Goal: Task Accomplishment & Management: Manage account settings

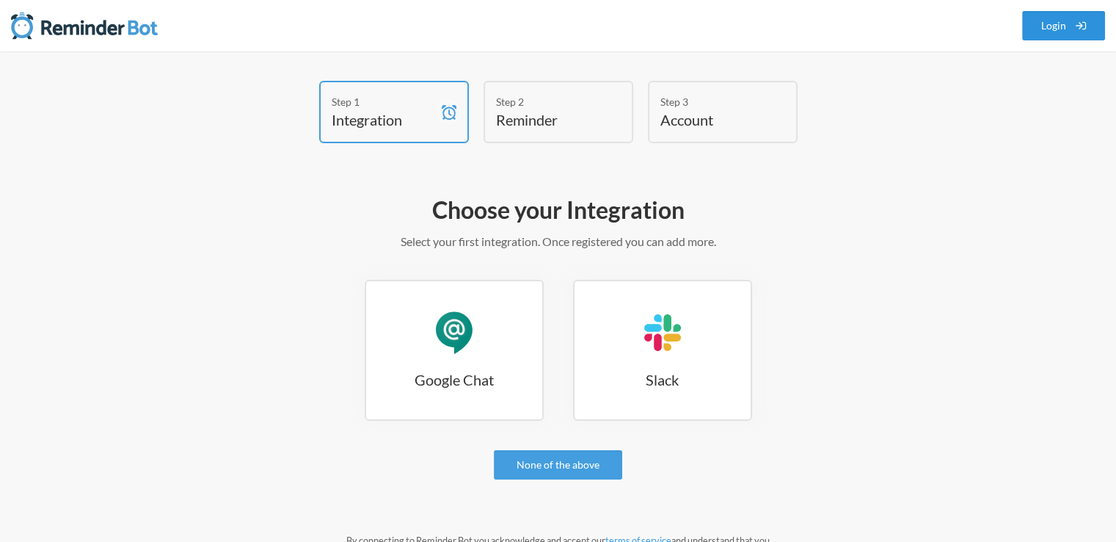
click at [1040, 25] on link "Login" at bounding box center [1065, 25] width 84 height 29
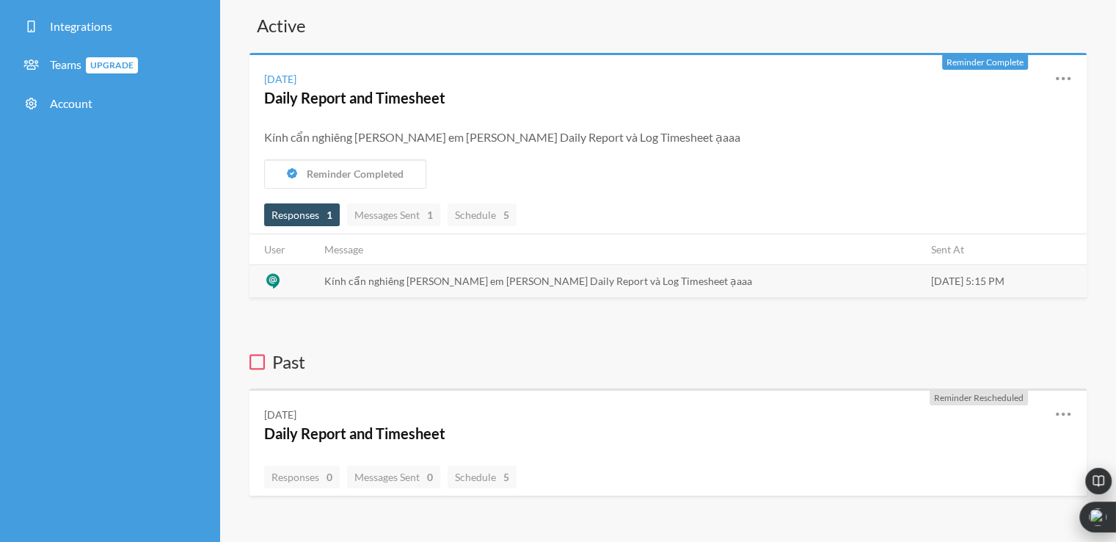
scroll to position [73, 0]
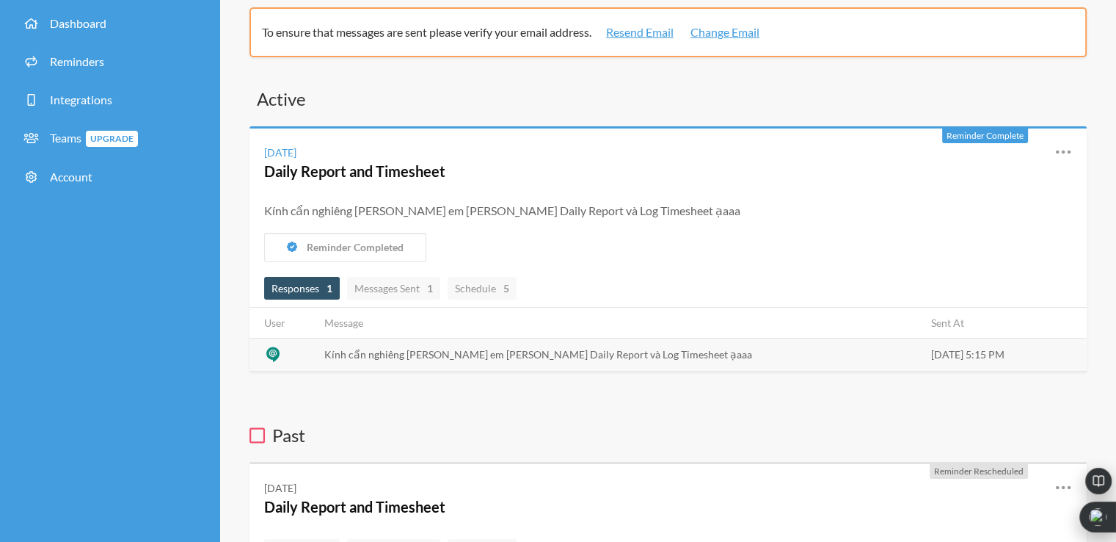
click at [316, 287] on span "Responses 1" at bounding box center [302, 288] width 61 height 12
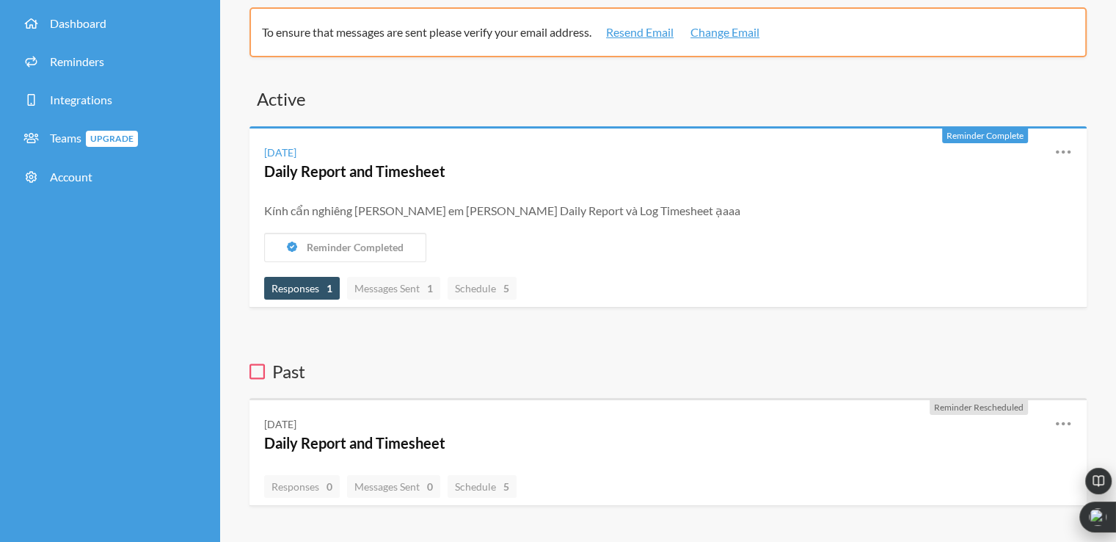
click at [316, 287] on span "Responses 1" at bounding box center [302, 288] width 61 height 12
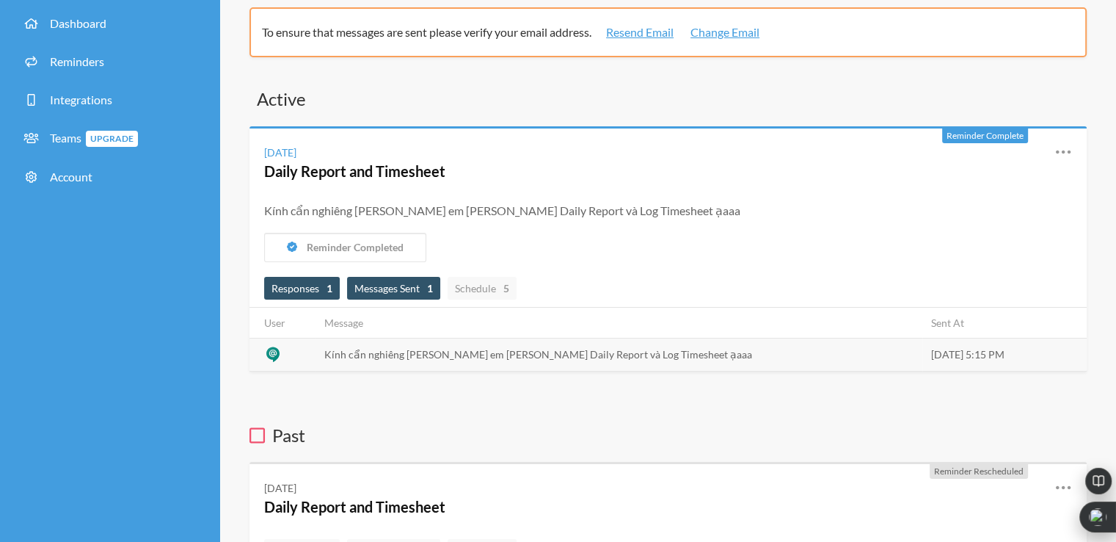
click at [389, 286] on span "Messages Sent 1" at bounding box center [394, 288] width 79 height 12
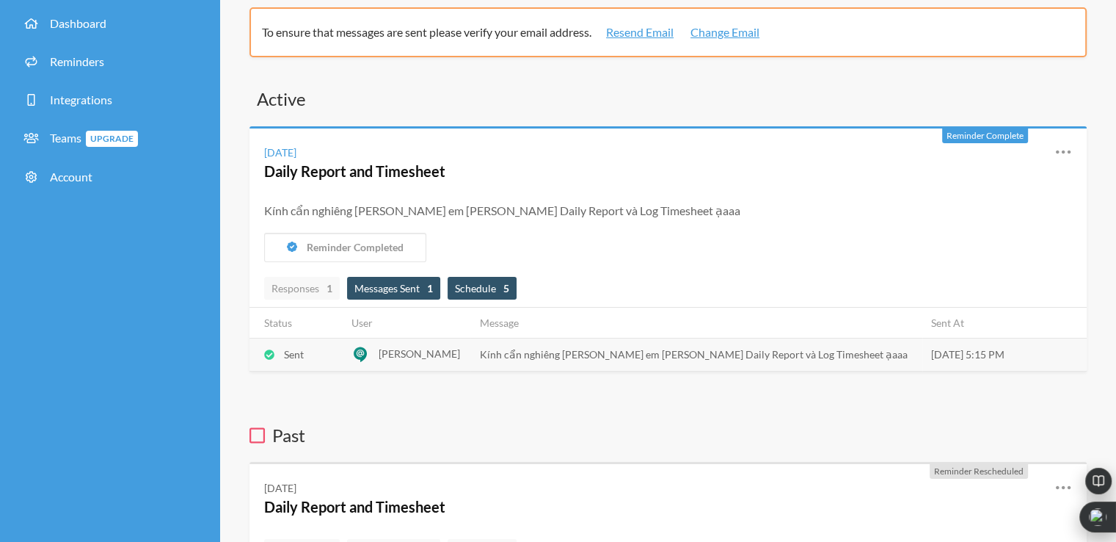
click at [473, 290] on span "Schedule 5" at bounding box center [482, 288] width 54 height 12
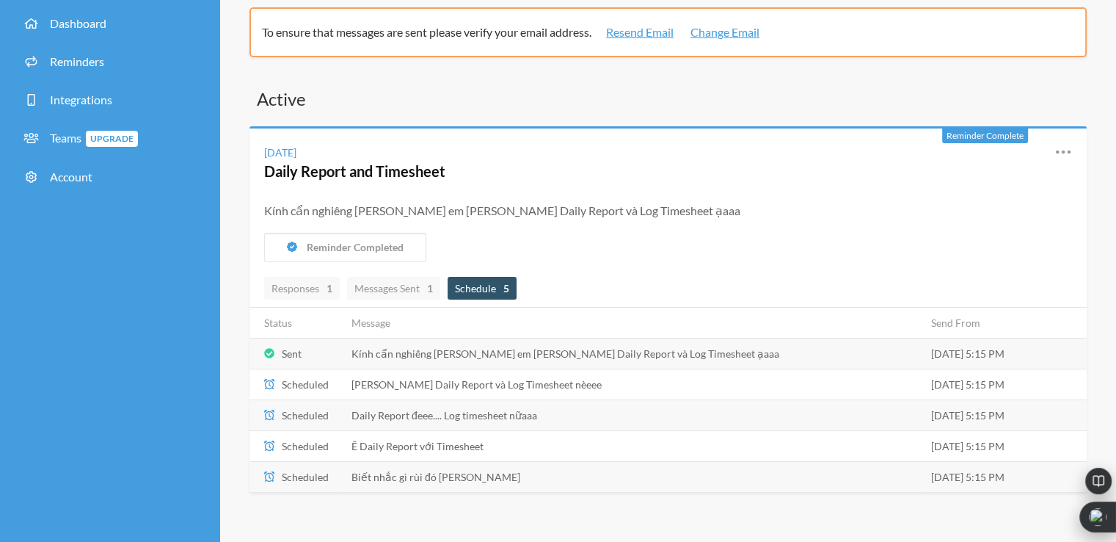
scroll to position [0, 0]
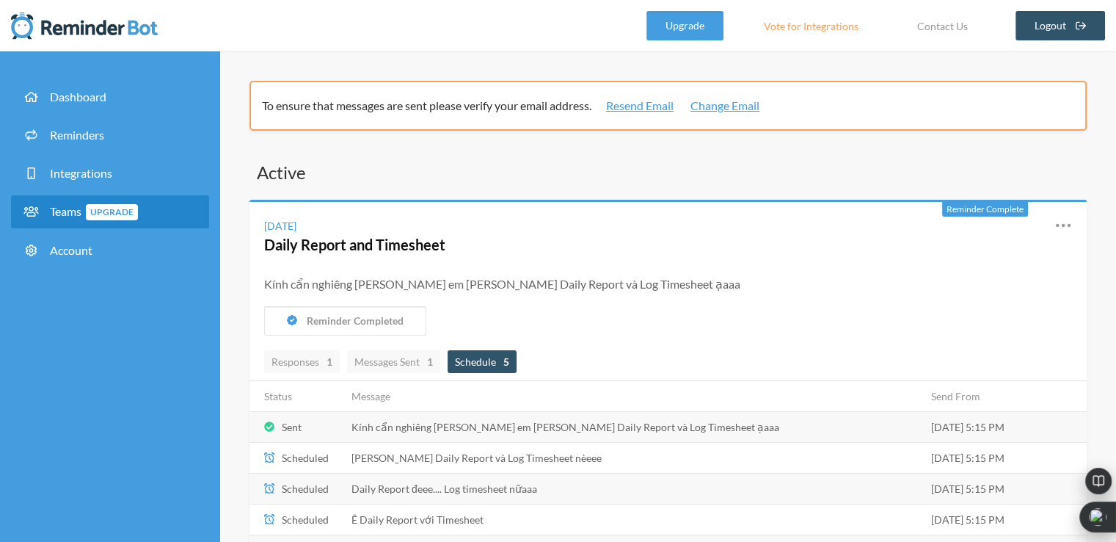
click at [68, 211] on span "Teams Upgrade" at bounding box center [94, 211] width 88 height 14
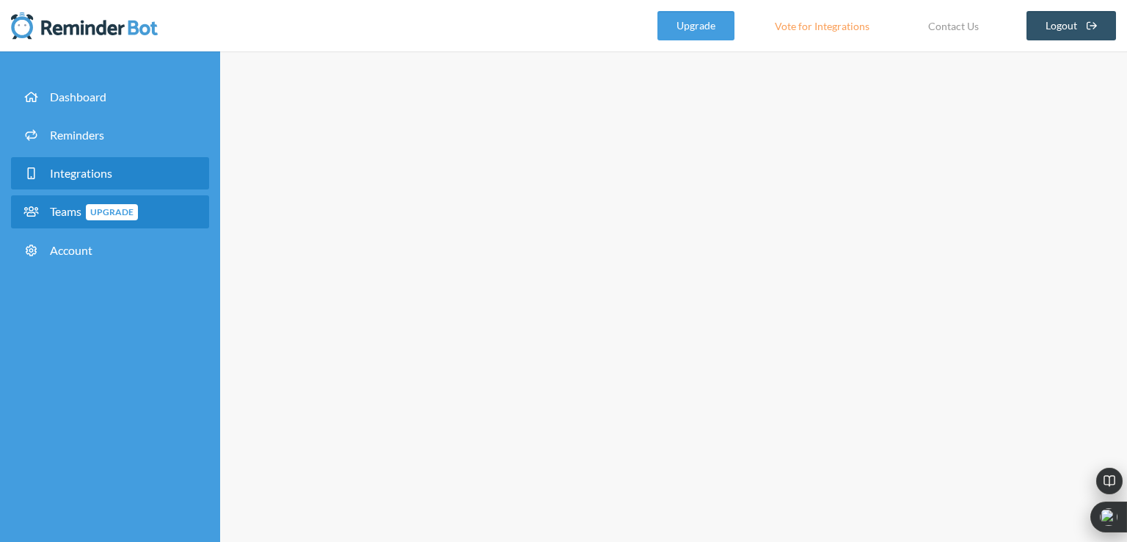
click at [73, 172] on span "Integrations" at bounding box center [81, 173] width 62 height 14
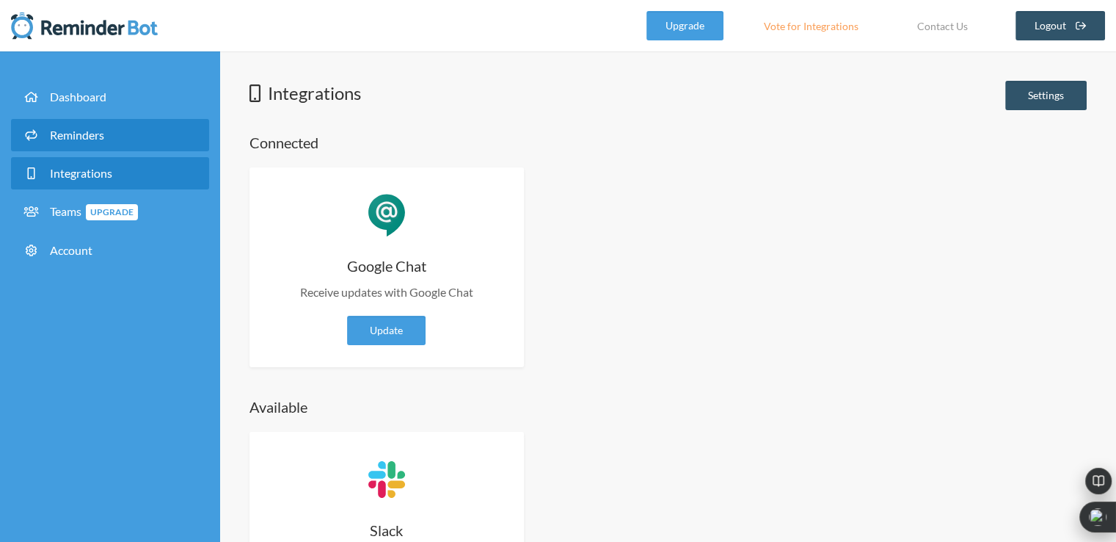
click at [76, 138] on span "Reminders" at bounding box center [77, 135] width 54 height 14
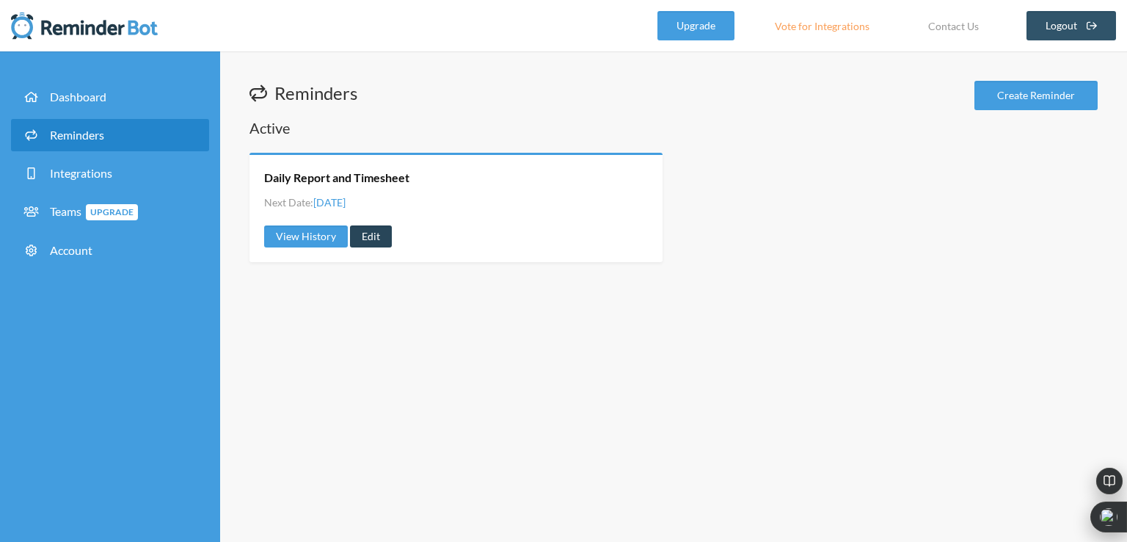
click at [372, 234] on link "Edit" at bounding box center [371, 236] width 42 height 22
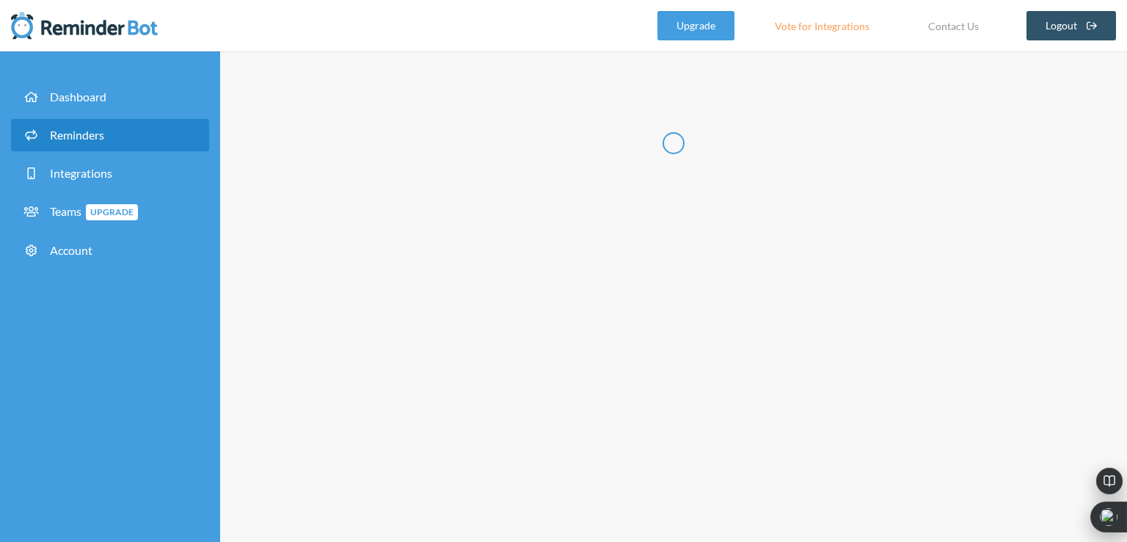
radio input "false"
radio input "true"
type input "Daily Report and Timesheet"
select select "17:15:00"
select select "spaces/AAAAmFzF2us"
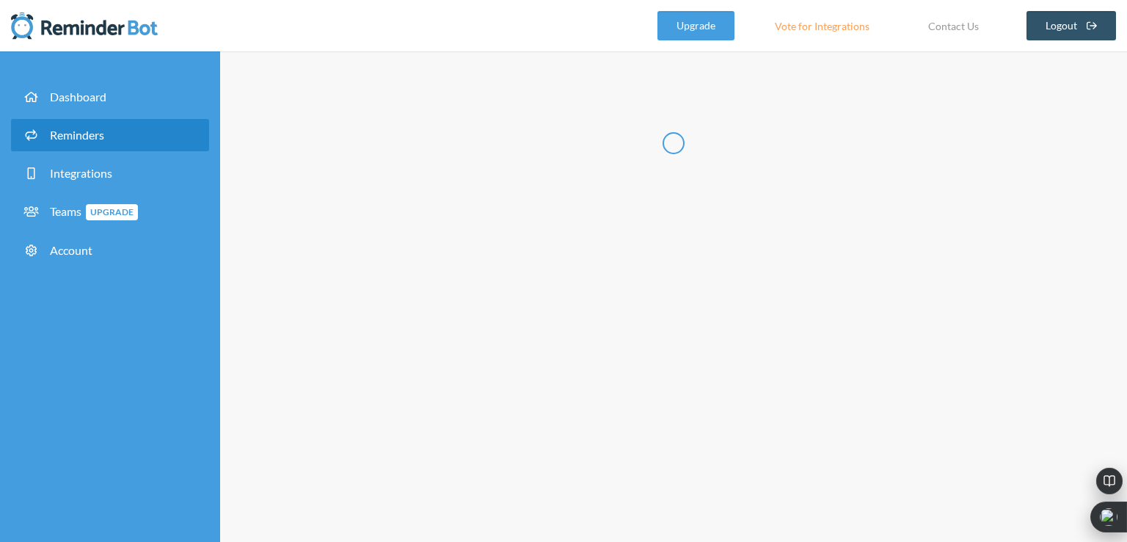
select select "17:15:00"
select select "spaces/AAAAmFzF2us"
select select "17:15:00"
select select "spaces/AAAAmFzF2us"
select select "17:15:00"
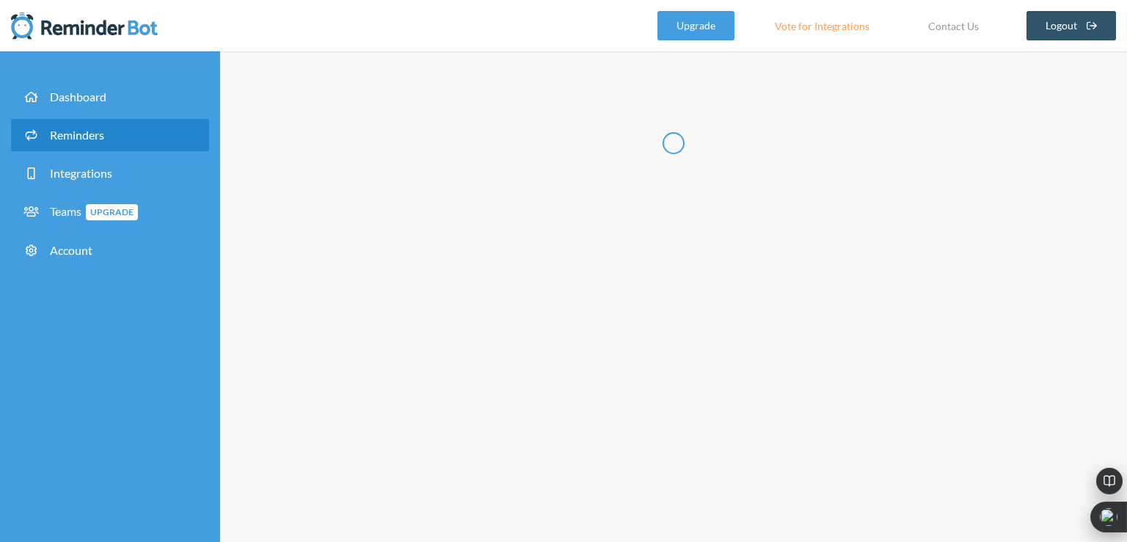
select select "spaces/AAAAmFzF2us"
select select "17:15:00"
select select "spaces/AAAAmFzF2us"
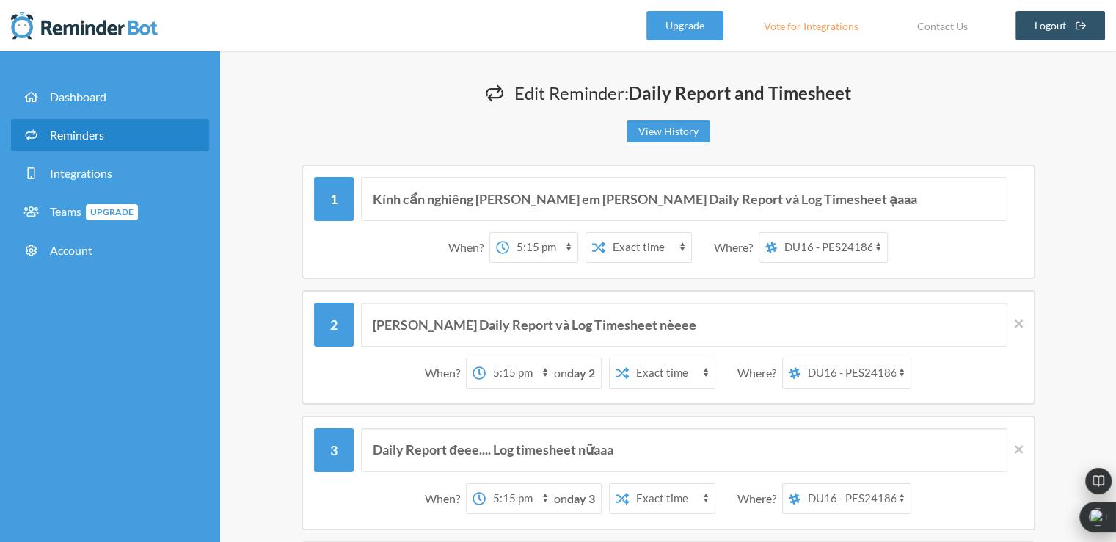
click at [587, 374] on strong "day 2" at bounding box center [581, 373] width 28 height 14
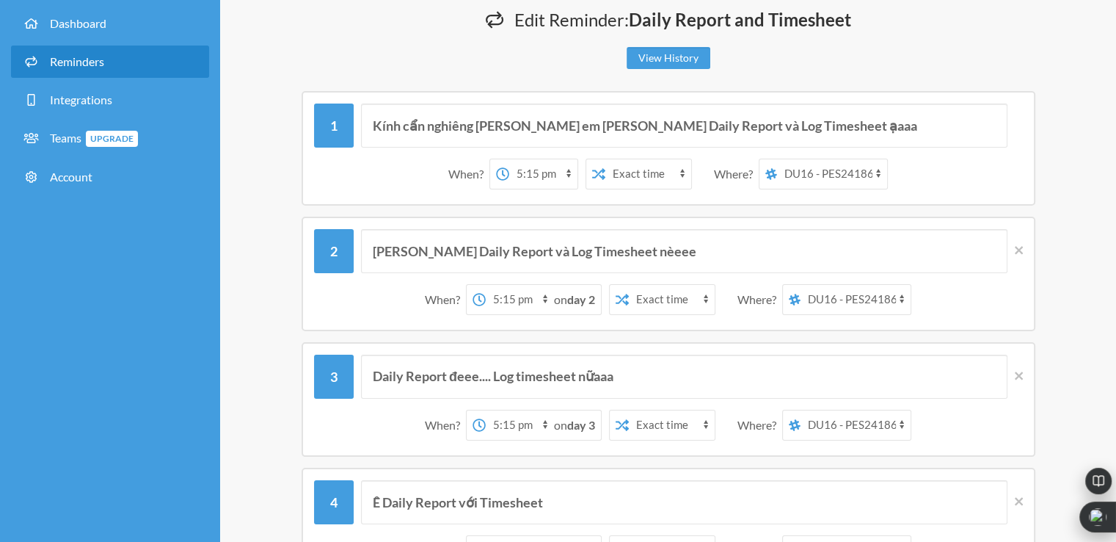
click at [934, 315] on div "When? 12:00 am 12:15 am 12:30 am 12:45 am 1:00 am 1:15 am 1:30 am 1:45 am 2:00 …" at bounding box center [668, 300] width 709 height 46
click at [796, 140] on input "Kính cẩn nghiêng [PERSON_NAME] em [PERSON_NAME] Daily Report và Log Timesheet ạ…" at bounding box center [684, 125] width 647 height 44
drag, startPoint x: 851, startPoint y: 124, endPoint x: 355, endPoint y: 131, distance: 495.5
click at [355, 131] on div "Kính cẩn nghiêng [PERSON_NAME] em [PERSON_NAME] Daily Report và Log Timesheet ạ…" at bounding box center [668, 125] width 709 height 44
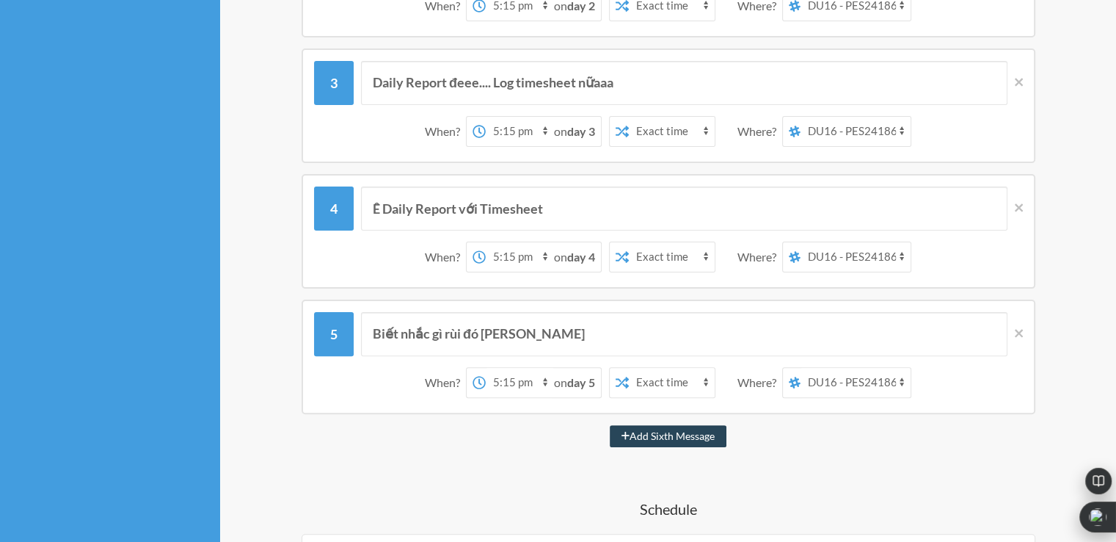
click at [648, 430] on button "Add Sixth Message" at bounding box center [668, 436] width 117 height 22
select select "18:15:00"
select select "spaces/AAQA0lxJ8SI"
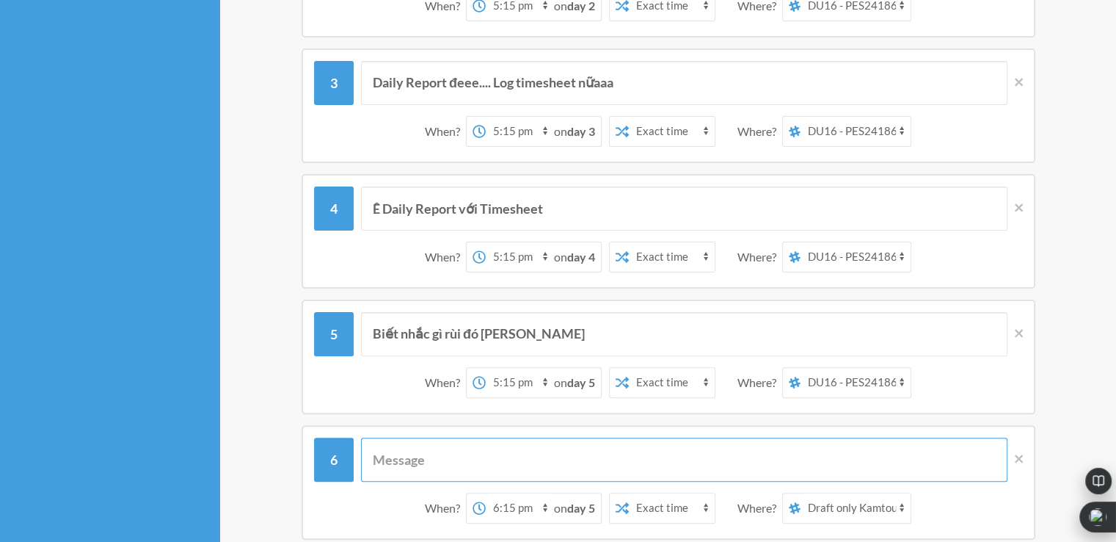
click at [478, 453] on input "text" at bounding box center [684, 459] width 647 height 44
paste input "Kính cẩn nghiêng [PERSON_NAME] em [PERSON_NAME] Daily Report và Log Timesheet ạ…"
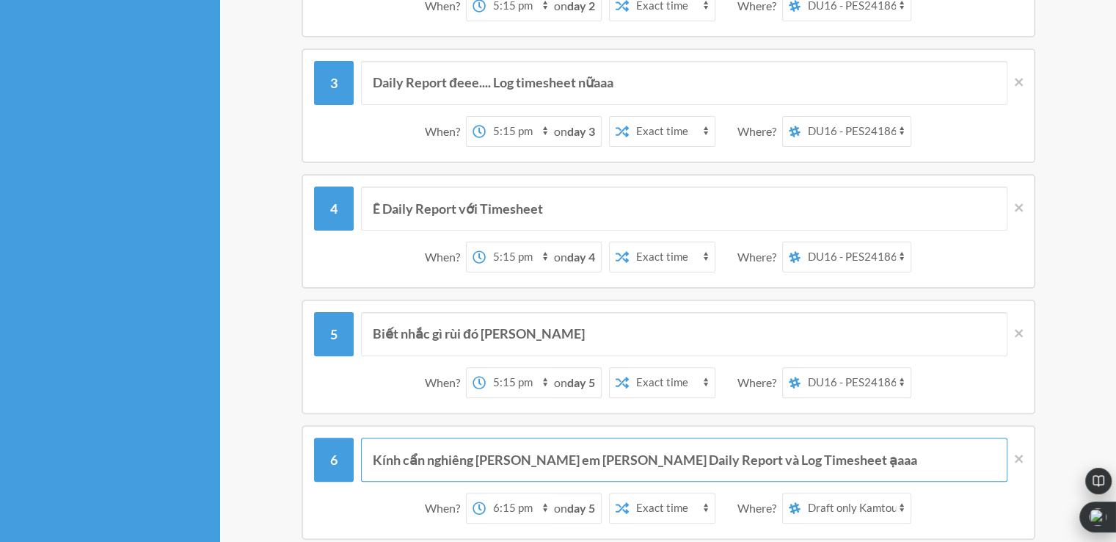
scroll to position [440, 0]
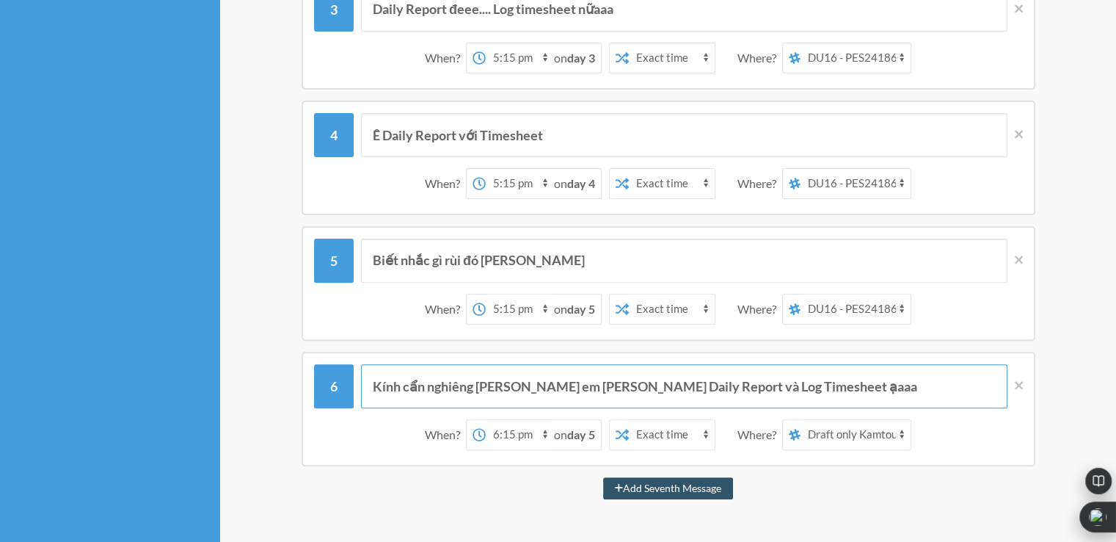
type input "Kính cẩn nghiêng [PERSON_NAME] em [PERSON_NAME] Daily Report và Log Timesheet ạ…"
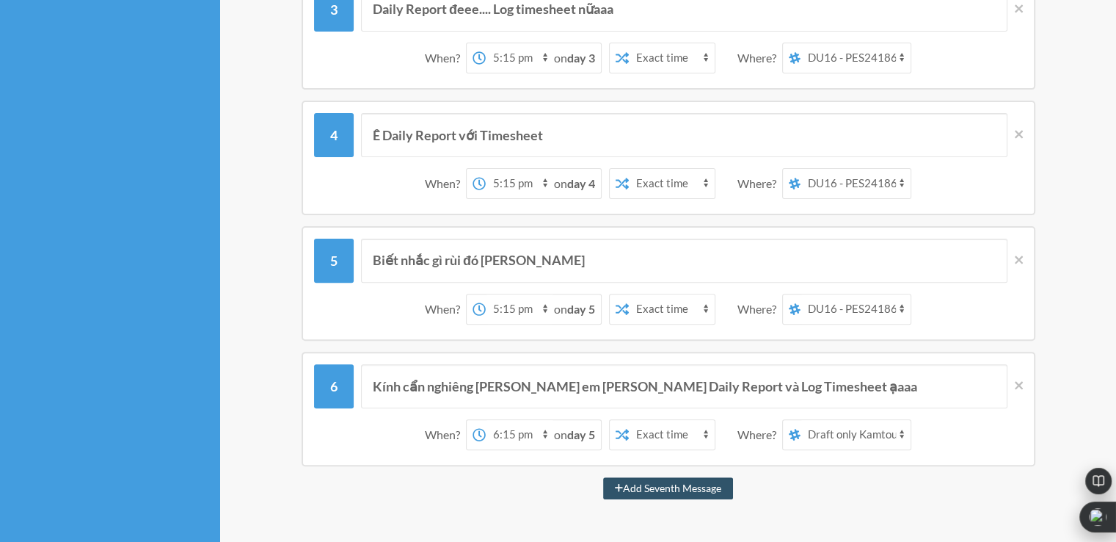
click at [508, 429] on select "12:00 am 12:15 am 12:30 am 12:45 am 1:00 am 1:15 am 1:30 am 1:45 am 2:00 am 2:1…" at bounding box center [520, 434] width 68 height 29
select select "17:15:00"
click at [486, 420] on select "12:00 am 12:15 am 12:30 am 12:45 am 1:00 am 1:15 am 1:30 am 1:45 am 2:00 am 2:1…" at bounding box center [520, 434] width 68 height 29
click at [702, 432] on select "Exact time Random time" at bounding box center [672, 434] width 86 height 29
click at [629, 420] on select "Exact time Random time" at bounding box center [672, 434] width 86 height 29
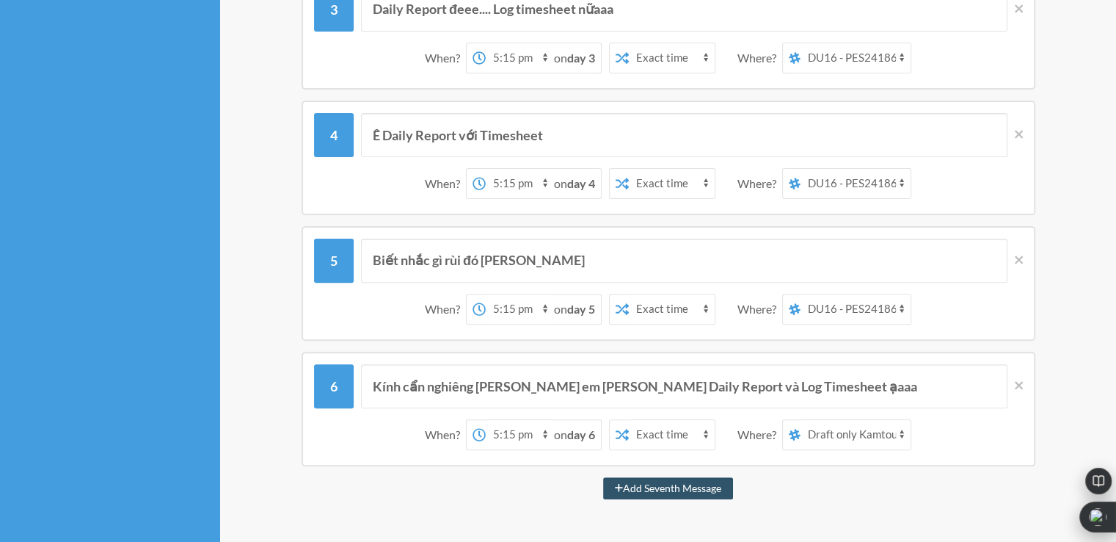
click at [809, 435] on select "[PERSON_NAME] Thu DU16 - PES24186 - Premio USA Draft only Kamtou [PERSON_NAME] …" at bounding box center [856, 434] width 110 height 29
select select "spaces/AAAAmFzF2us"
click at [802, 420] on select "[PERSON_NAME] Thu DU16 - PES24186 - Premio USA Draft only Kamtou [PERSON_NAME] …" at bounding box center [856, 434] width 110 height 29
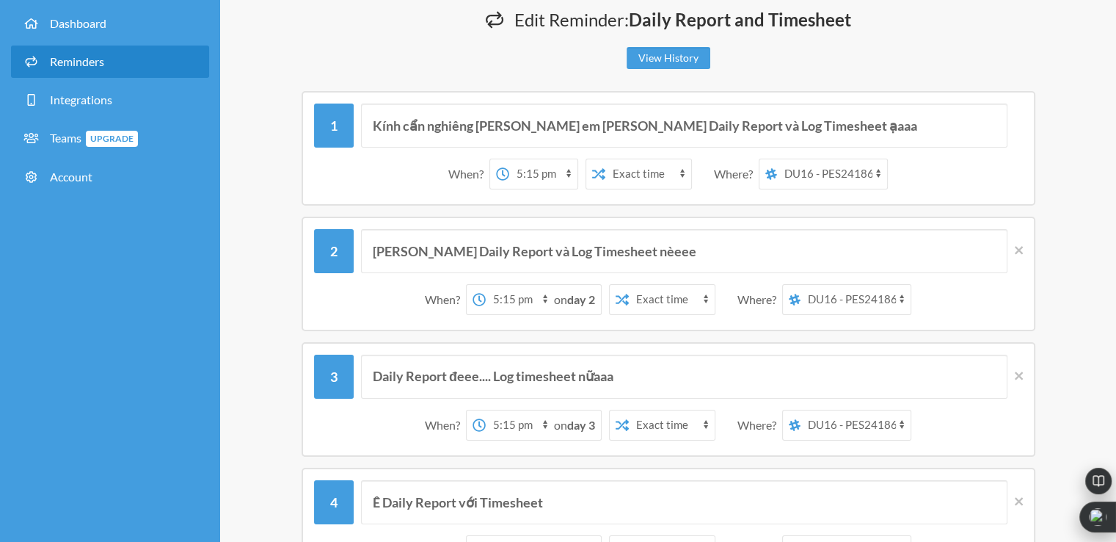
scroll to position [0, 0]
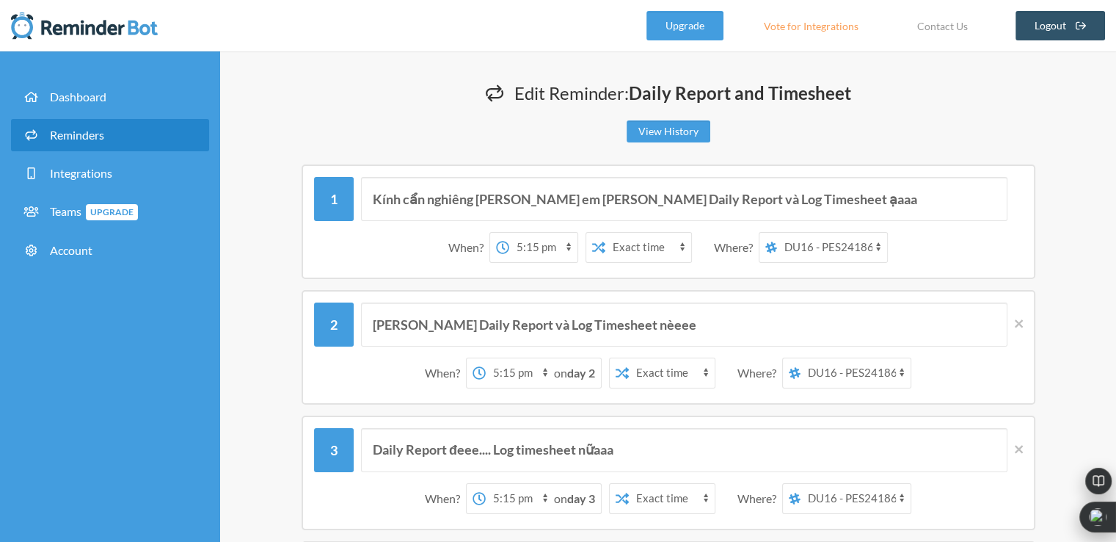
click at [1020, 225] on div "When? 12:00 am 12:15 am 12:30 am 12:45 am 1:00 am 1:15 am 1:30 am 1:45 am 2:00 …" at bounding box center [668, 248] width 709 height 46
click at [967, 262] on div "When? 12:00 am 12:15 am 12:30 am 12:45 am 1:00 am 1:15 am 1:30 am 1:45 am 2:00 …" at bounding box center [668, 248] width 709 height 46
click at [805, 252] on select "[PERSON_NAME] Thu DU16 - PES24186 - Premio USA Draft only Kamtou [PERSON_NAME] …" at bounding box center [832, 247] width 110 height 29
click at [931, 246] on div "When? 12:00 am 12:15 am 12:30 am 12:45 am 1:00 am 1:15 am 1:30 am 1:45 am 2:00 …" at bounding box center [668, 248] width 709 height 46
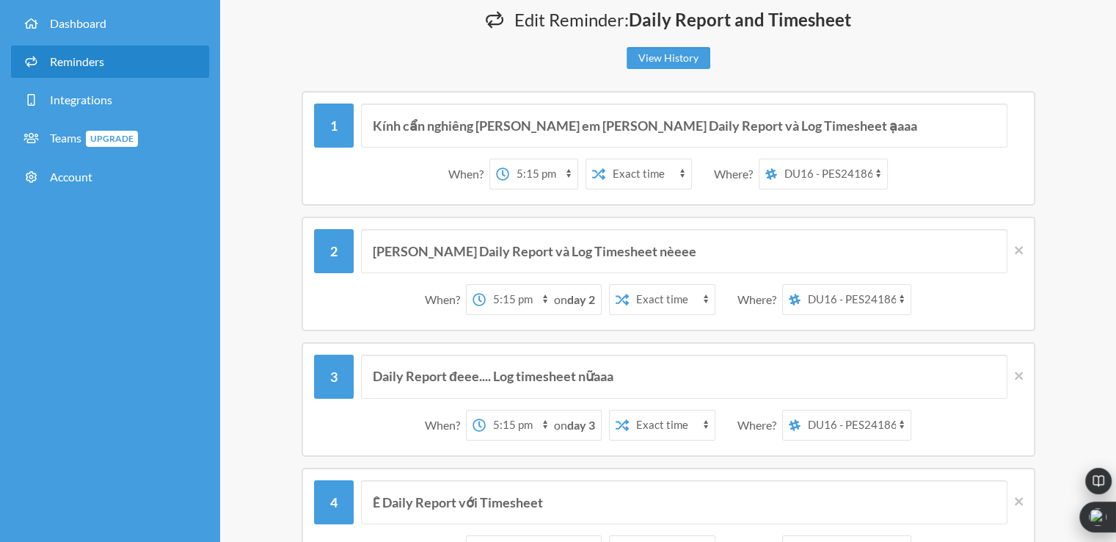
click at [581, 303] on strong "day 2" at bounding box center [581, 299] width 28 height 14
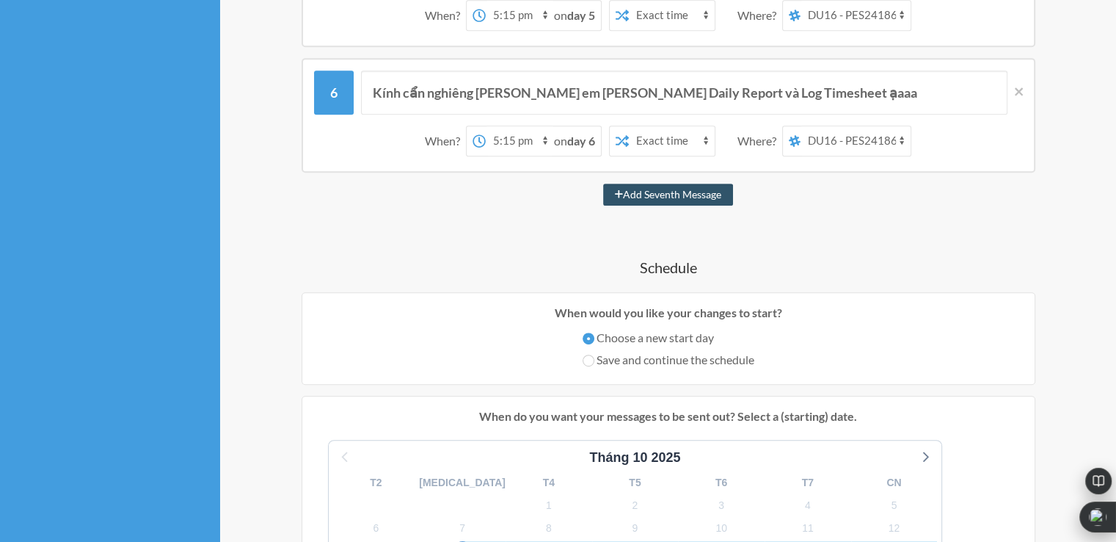
scroll to position [807, 0]
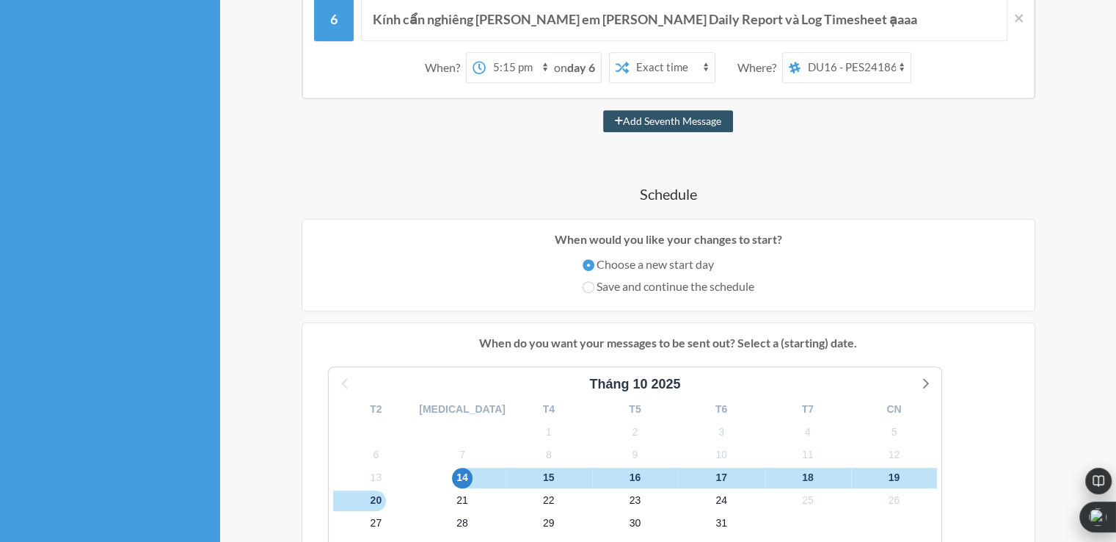
click at [586, 290] on label "Save and continue the schedule" at bounding box center [669, 286] width 172 height 18
click at [586, 290] on input "Save and continue the schedule" at bounding box center [589, 287] width 12 height 12
radio input "true"
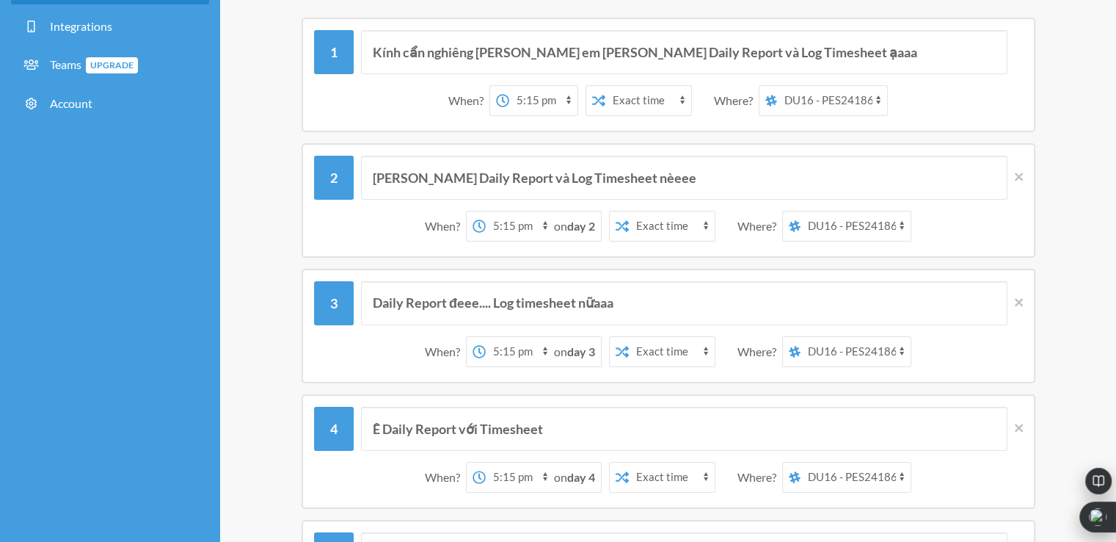
scroll to position [73, 0]
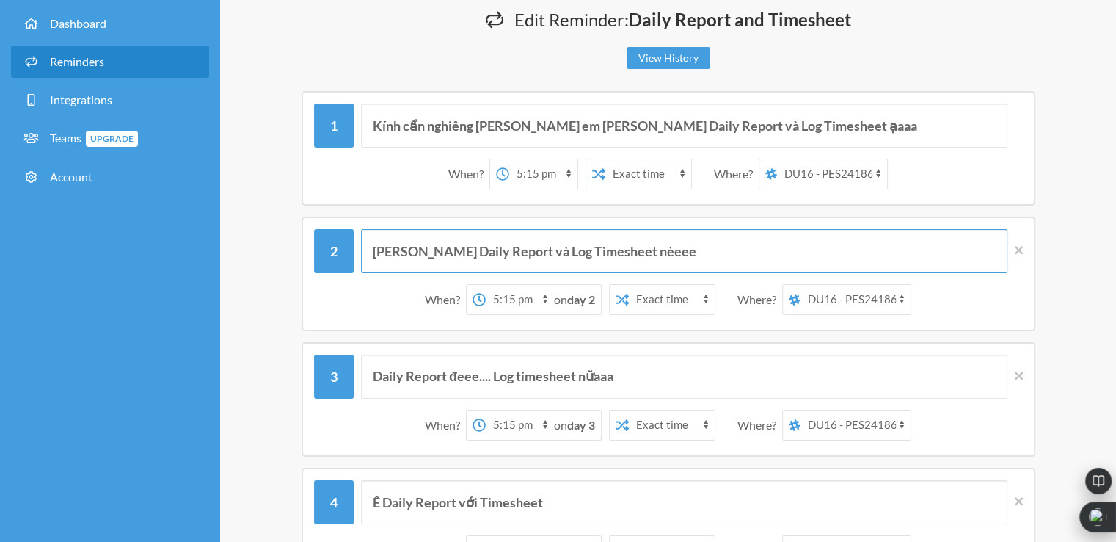
click at [639, 250] on input "[PERSON_NAME] Daily Report và Log Timesheet nèeee" at bounding box center [684, 251] width 647 height 44
click at [836, 134] on input "Kính cẩn nghiêng [PERSON_NAME] em [PERSON_NAME] Daily Report và Log Timesheet ạ…" at bounding box center [684, 125] width 647 height 44
drag, startPoint x: 635, startPoint y: 253, endPoint x: 349, endPoint y: 253, distance: 286.3
click at [349, 253] on div "[PERSON_NAME] Daily Report và Log Timesheet nèeee" at bounding box center [668, 251] width 709 height 44
click at [428, 131] on input "Kính cẩn nghiêng [PERSON_NAME] em [PERSON_NAME] Daily Report và Log Timesheet ạ…" at bounding box center [684, 125] width 647 height 44
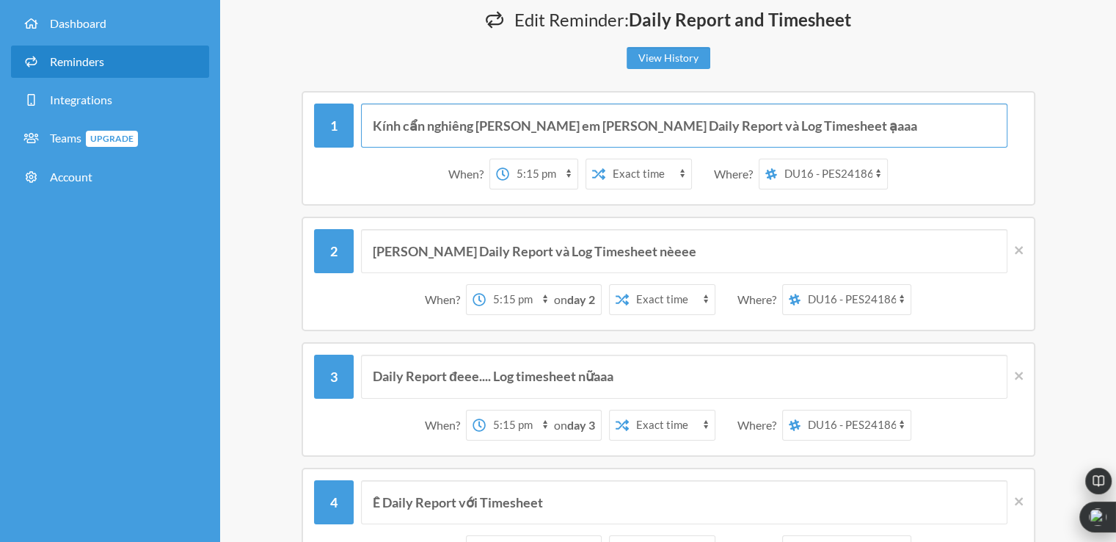
paste input "[PERSON_NAME] Daily Report và Log Timesheet nèeee"
type input "[PERSON_NAME] Daily Report và Log Timesheet nèeee"
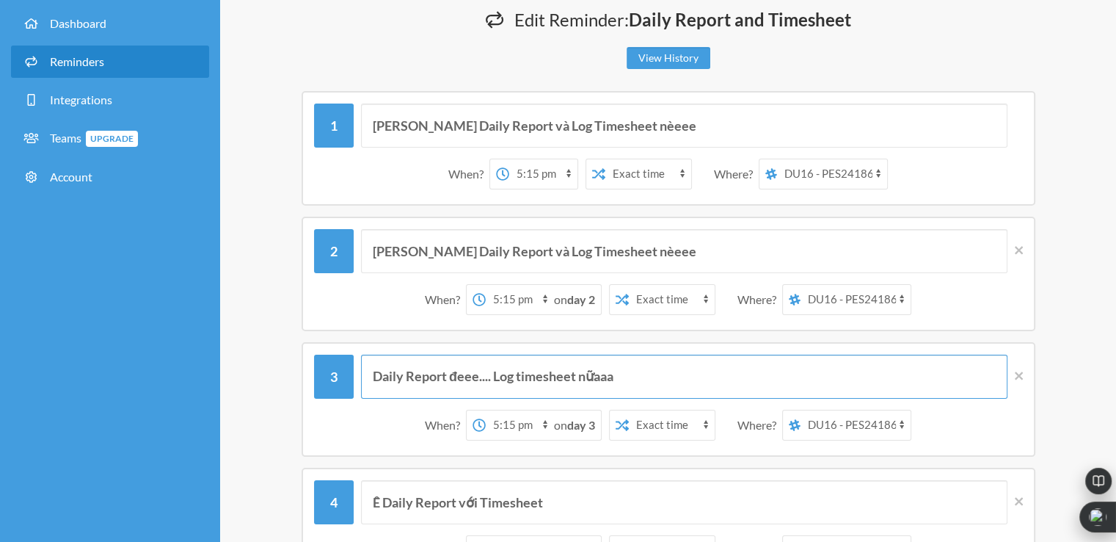
click at [407, 361] on input "Daily Report đeee.... Log timesheet nữaaa" at bounding box center [684, 377] width 647 height 44
click at [407, 368] on input "Daily Report đeee.... Log timesheet nữaaa" at bounding box center [684, 377] width 647 height 44
click at [423, 248] on input "[PERSON_NAME] Daily Report và Log Timesheet nèeee" at bounding box center [684, 251] width 647 height 44
paste input "Daily Report đeee.... Log timesheet nữaaa"
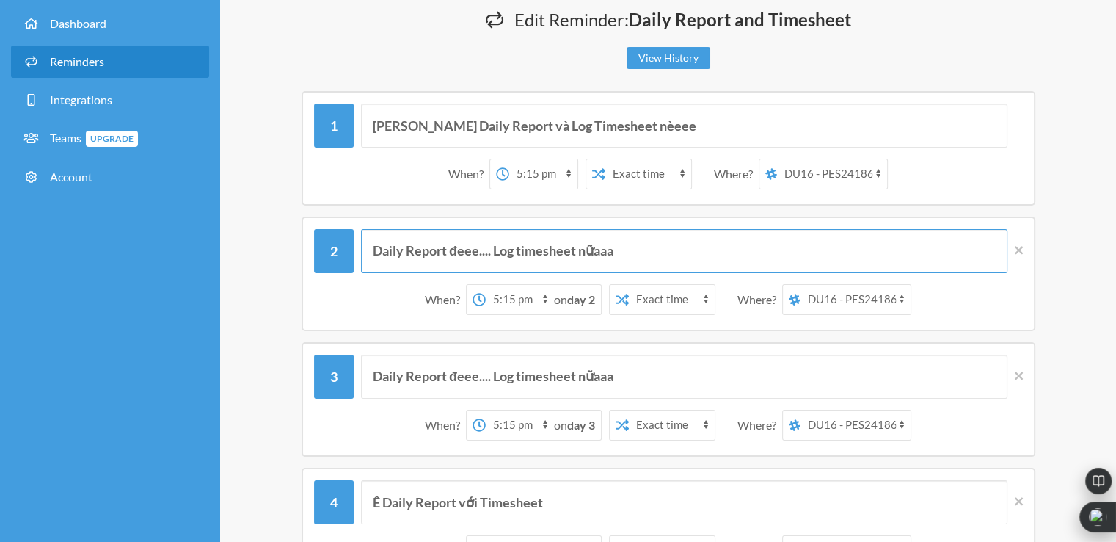
click at [475, 252] on input "Daily Report đeee.... Log timesheet nữaaa" at bounding box center [684, 251] width 647 height 44
drag, startPoint x: 477, startPoint y: 250, endPoint x: 452, endPoint y: 250, distance: 25.0
click at [452, 250] on input "Daily Report đeee.... Log timesheet nữaaa" at bounding box center [684, 251] width 647 height 44
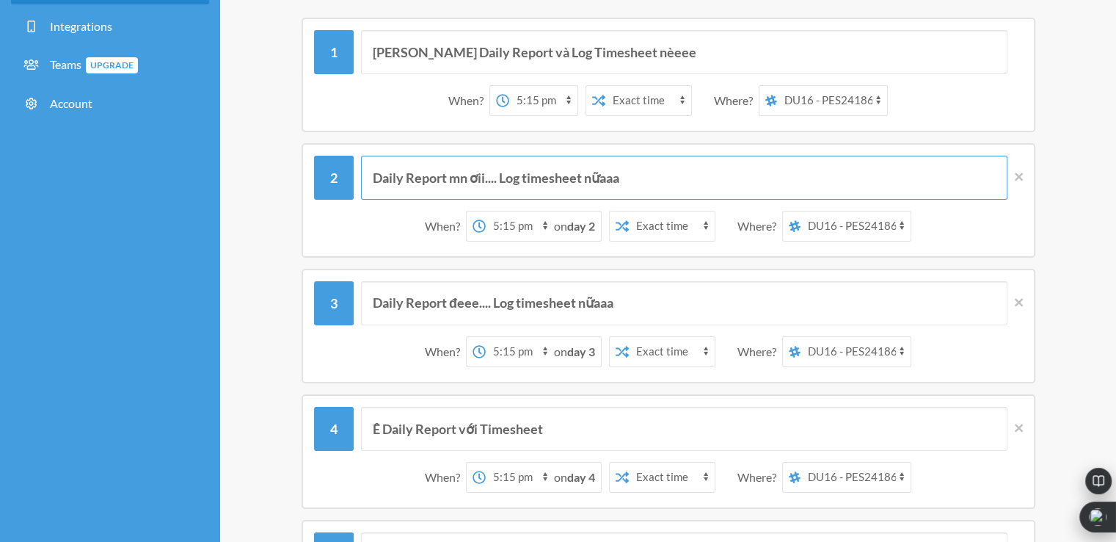
scroll to position [220, 0]
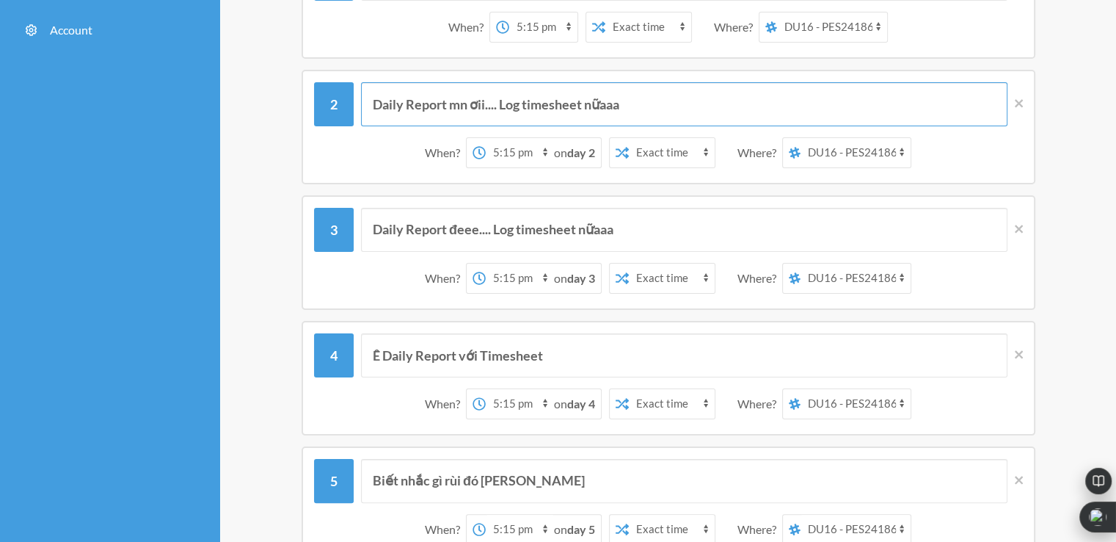
type input "Daily Report mn ơii.... Log timesheet nữaaa"
click at [550, 357] on input "Ê Daily Report với Timesheet" at bounding box center [684, 355] width 647 height 44
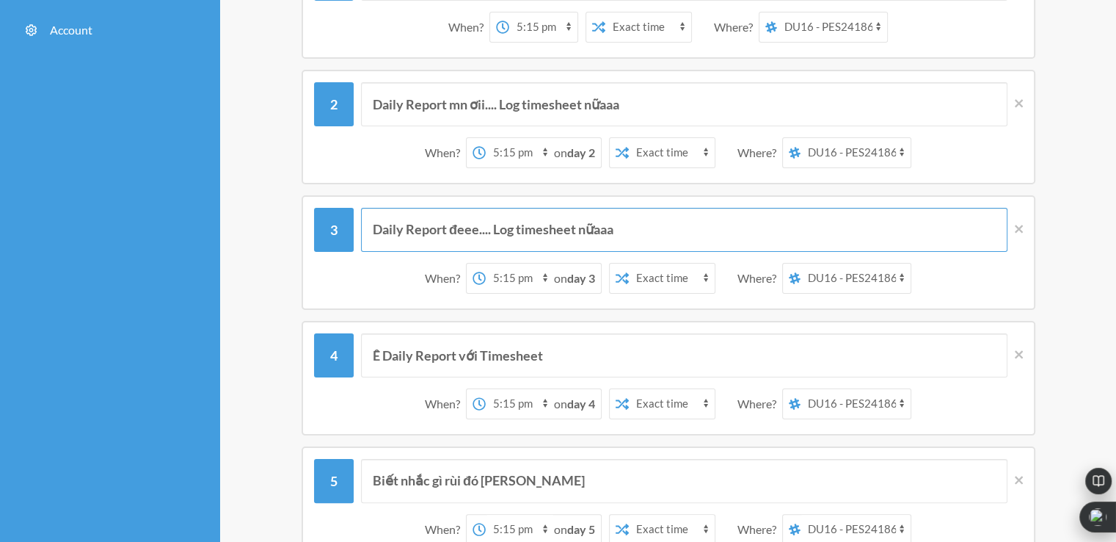
click at [584, 230] on input "Daily Report đeee.... Log timesheet nữaaa" at bounding box center [684, 230] width 647 height 44
paste input "Ê Daily Report với Timesheet"
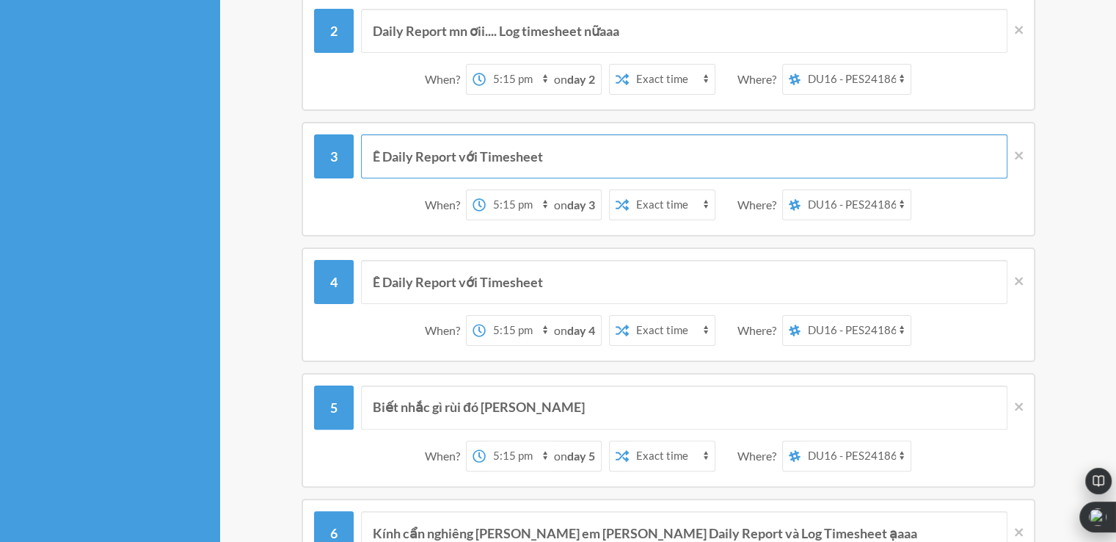
type input "Ê Daily Report với Timesheet"
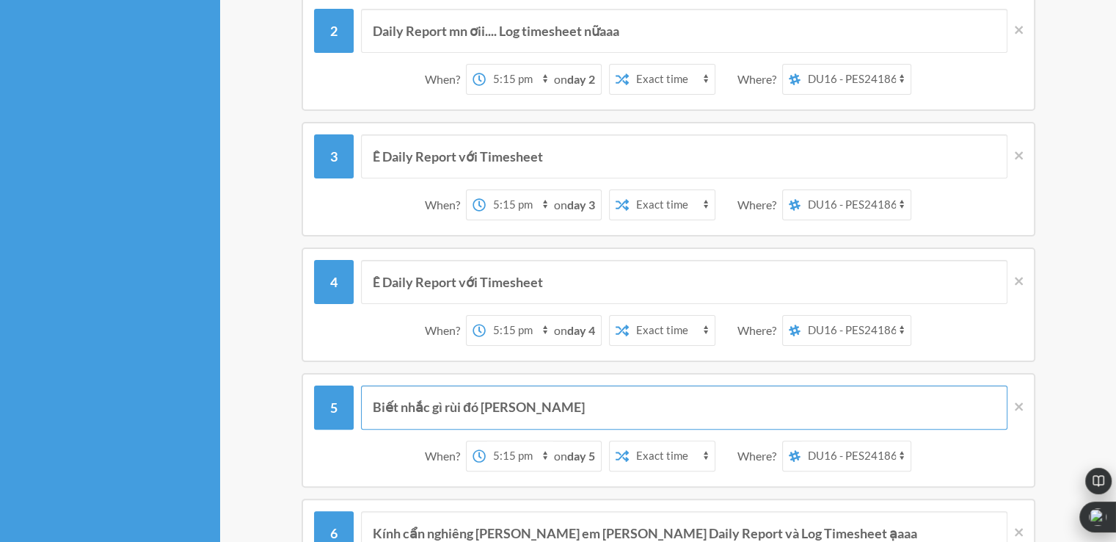
click at [532, 399] on input "Biết nhắc gì rùi đó [PERSON_NAME]" at bounding box center [684, 407] width 647 height 44
click at [1020, 404] on icon at bounding box center [1019, 406] width 8 height 8
type input "Kính cẩn nghiêng [PERSON_NAME] em [PERSON_NAME] Daily Report và Log Timesheet ạ…"
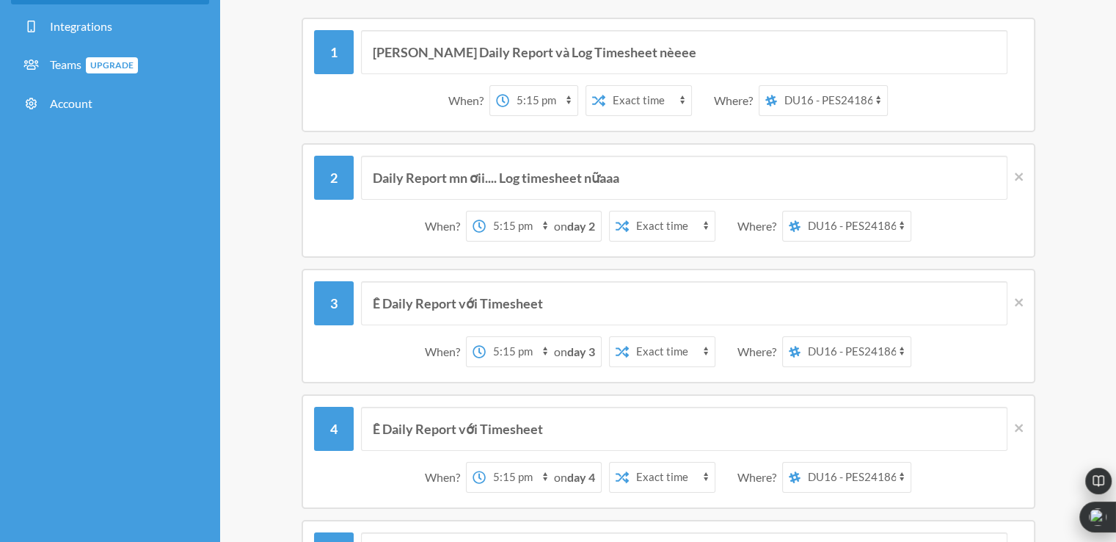
scroll to position [73, 0]
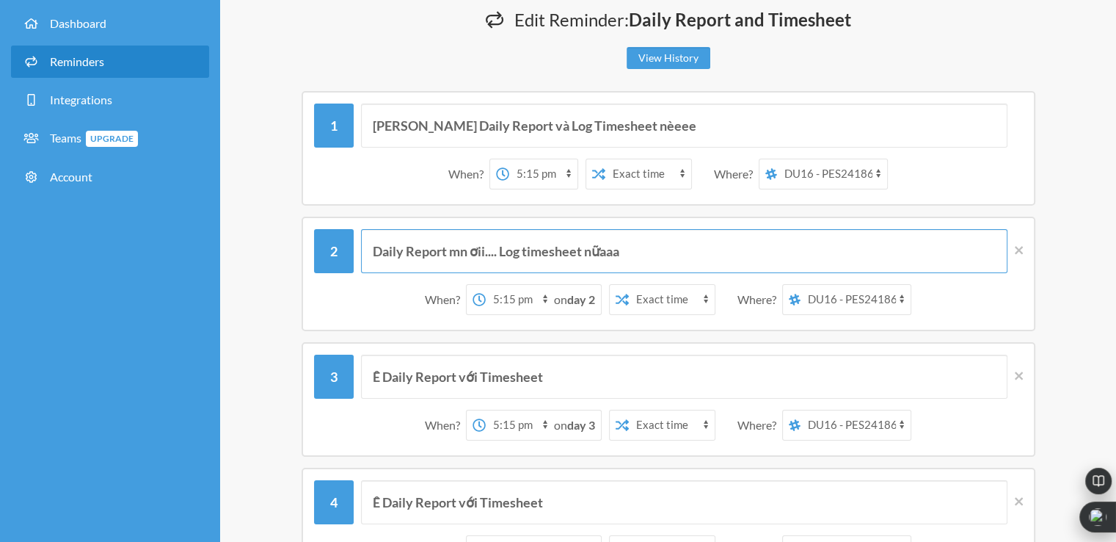
drag, startPoint x: 453, startPoint y: 249, endPoint x: 498, endPoint y: 249, distance: 45.5
click at [498, 249] on input "Daily Report mn ơii.... Log timesheet nữaaa" at bounding box center [684, 251] width 647 height 44
drag, startPoint x: 582, startPoint y: 250, endPoint x: 535, endPoint y: 252, distance: 47.0
click at [536, 253] on input "Daily Report Log timesheet nữaaa" at bounding box center [684, 251] width 647 height 44
type input "Daily Report Log timesheet mn ơiii"
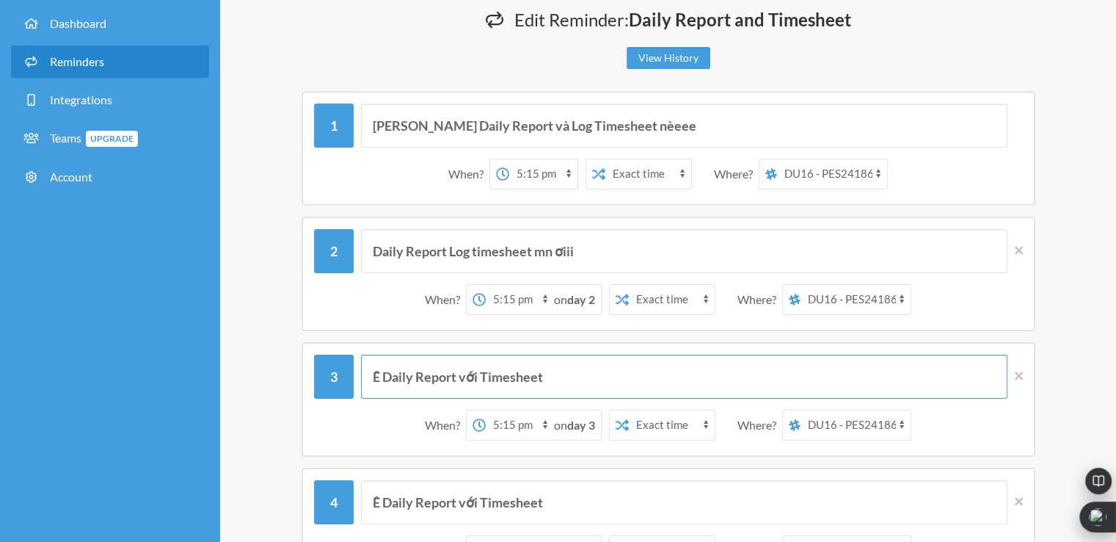
click at [551, 384] on input "Ê Daily Report với Timesheet" at bounding box center [684, 377] width 647 height 44
drag, startPoint x: 383, startPoint y: 374, endPoint x: 369, endPoint y: 374, distance: 13.9
click at [369, 374] on input "Ê Daily Report với Timesheet" at bounding box center [684, 377] width 647 height 44
click at [510, 370] on input "Ê Daily Report với Timesheet" at bounding box center [684, 377] width 647 height 44
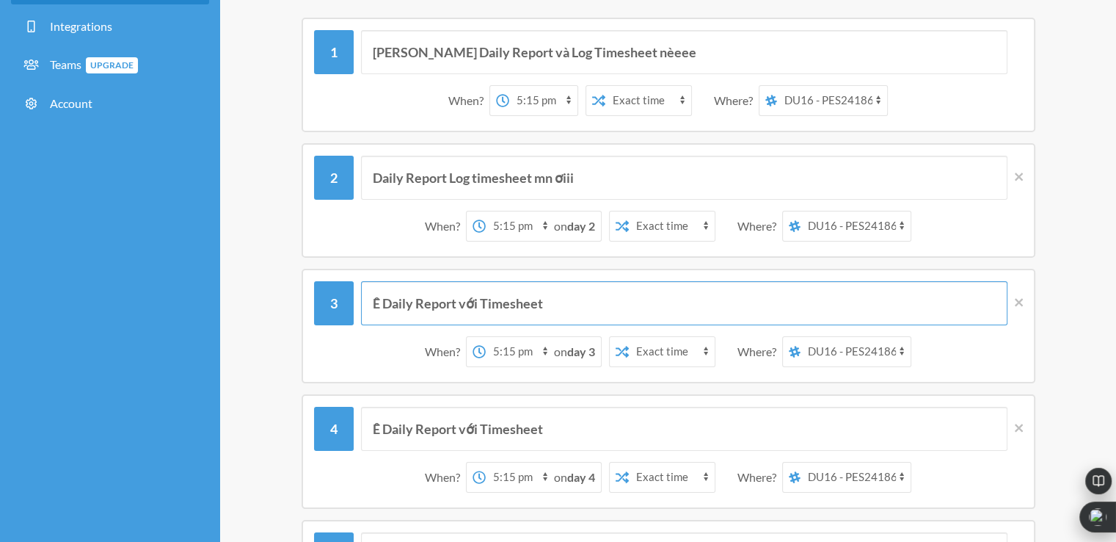
scroll to position [220, 0]
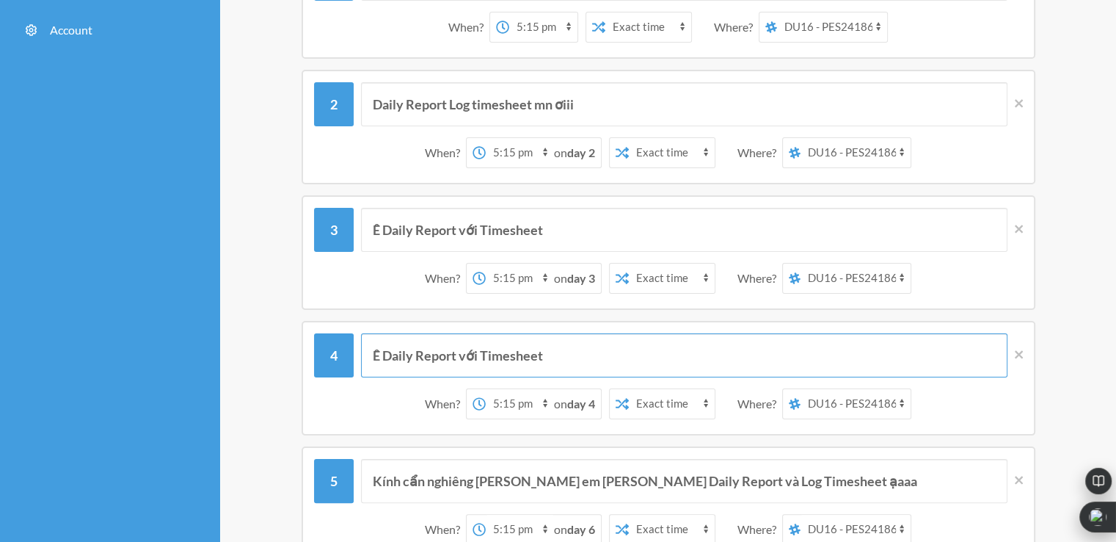
click at [553, 347] on input "Ê Daily Report với Timesheet" at bounding box center [684, 355] width 647 height 44
drag, startPoint x: 553, startPoint y: 359, endPoint x: 368, endPoint y: 352, distance: 185.9
click at [368, 352] on input "Ê Daily Report với Timesheet" at bounding box center [684, 355] width 647 height 44
click at [423, 345] on input "Ê Daily Report với Timesheet" at bounding box center [684, 355] width 647 height 44
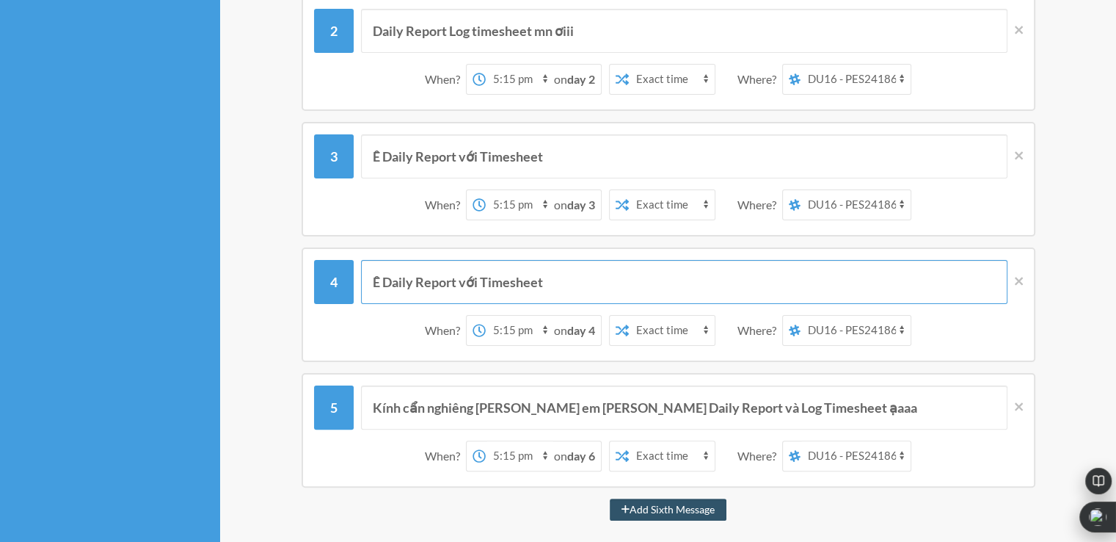
click at [475, 268] on input "Ê Daily Report với Timesheet" at bounding box center [684, 282] width 647 height 44
drag, startPoint x: 575, startPoint y: 280, endPoint x: 312, endPoint y: 289, distance: 263.7
click at [312, 289] on div "Ê Daily Report với Timesheet When? 12:00 am 12:15 am 12:30 am 12:45 am 1:00 am …" at bounding box center [669, 304] width 734 height 115
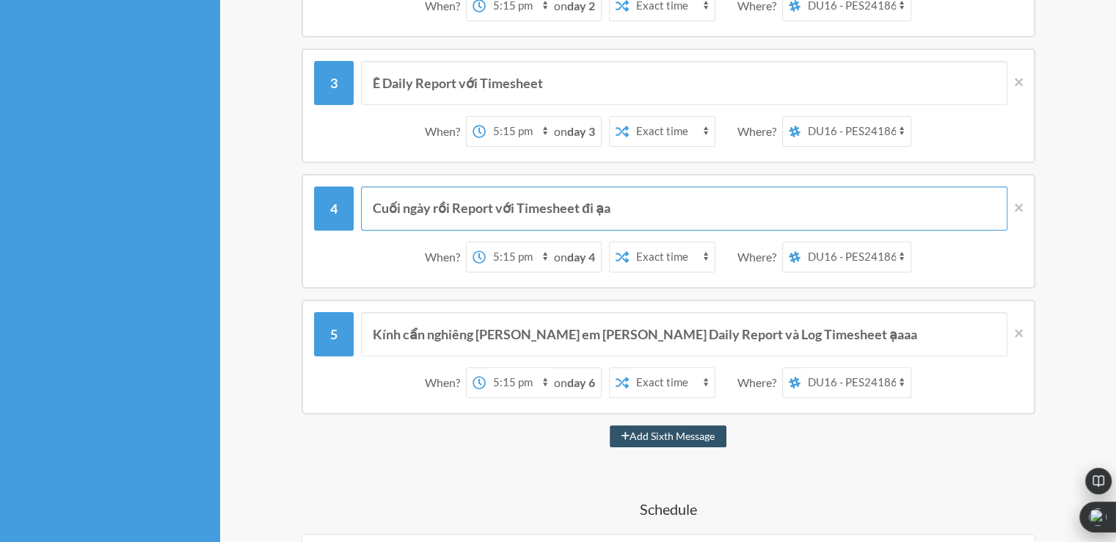
click at [432, 203] on input "Cuối ngày rồi Report với Timesheet đi ạa" at bounding box center [684, 208] width 647 height 44
click at [636, 211] on input "Cuối ngày rồi Report với Timesheet đi ạa" at bounding box center [684, 208] width 647 height 44
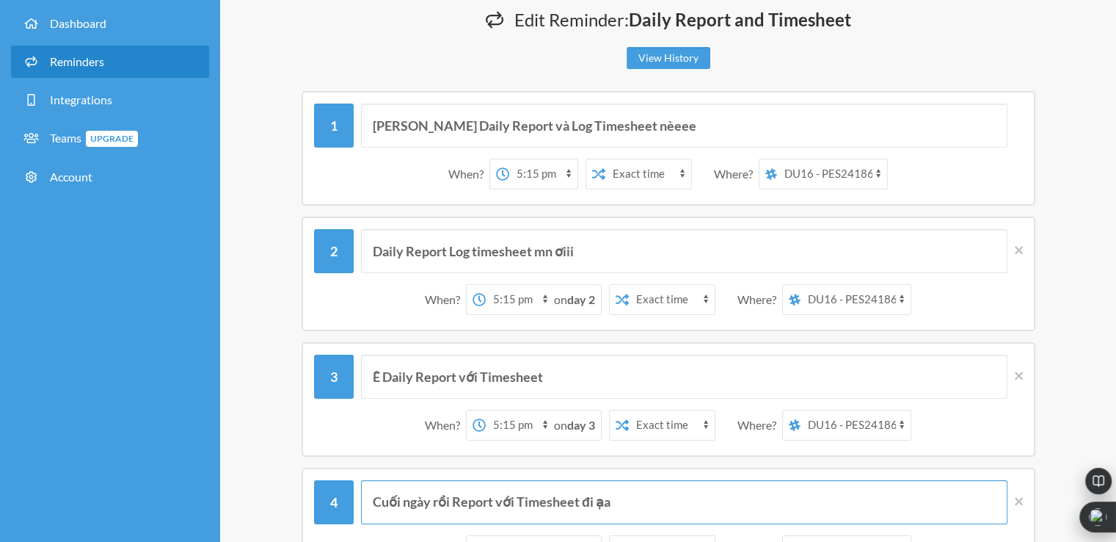
scroll to position [0, 0]
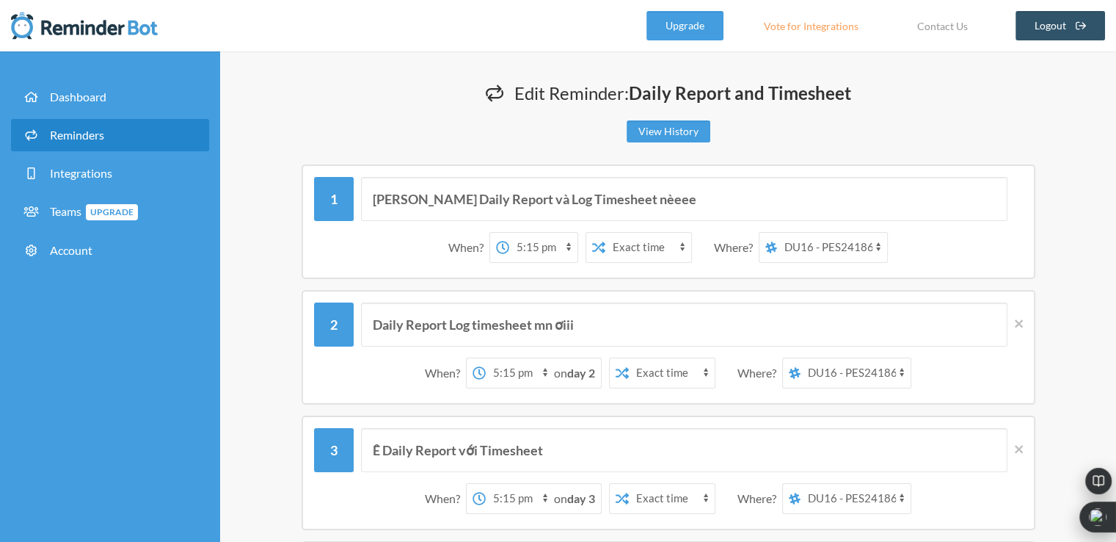
type input "Cuối ngày rồi Report với Timesheet đi ạa"
click at [562, 248] on select "12:00 am 12:15 am 12:30 am 12:45 am 1:00 am 1:15 am 1:30 am 1:45 am 2:00 am 2:1…" at bounding box center [543, 247] width 68 height 29
select select "17:30:00"
click at [509, 233] on select "12:00 am 12:15 am 12:30 am 12:45 am 1:00 am 1:15 am 1:30 am 1:45 am 2:00 am 2:1…" at bounding box center [543, 247] width 68 height 29
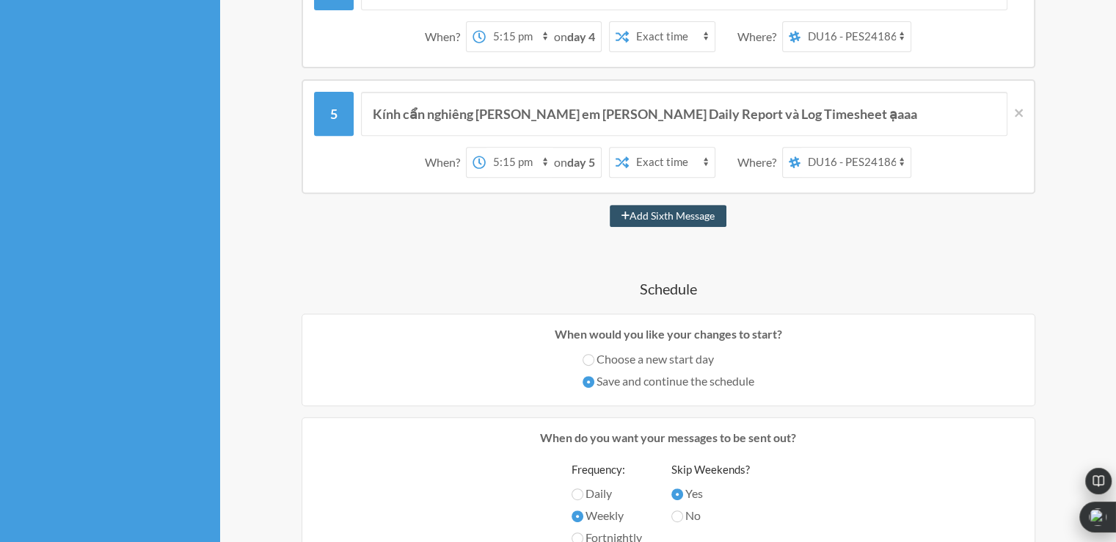
scroll to position [661, 0]
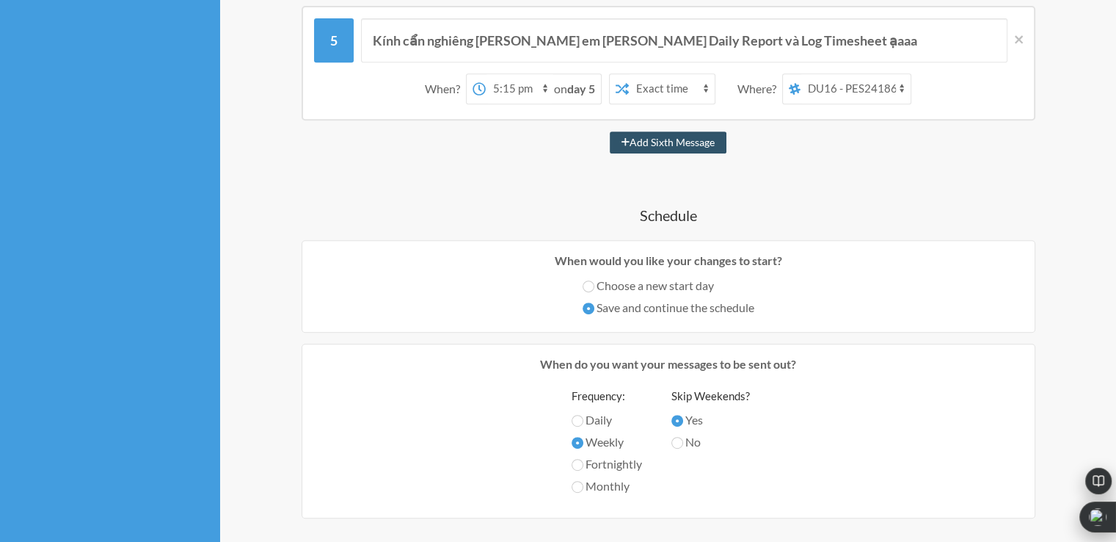
click at [505, 79] on select "12:00 am 12:15 am 12:30 am 12:45 am 1:00 am 1:15 am 1:30 am 1:45 am 2:00 am 2:1…" at bounding box center [520, 88] width 68 height 29
click at [509, 84] on select "12:00 am 12:15 am 12:30 am 12:45 am 1:00 am 1:15 am 1:30 am 1:45 am 2:00 am 2:1…" at bounding box center [520, 88] width 68 height 29
drag, startPoint x: 508, startPoint y: 102, endPoint x: 514, endPoint y: 93, distance: 10.6
click at [508, 101] on div "When? 12:00 am 12:15 am 12:30 am 12:45 am 1:00 am 1:15 am 1:30 am 1:45 am 2:00 …" at bounding box center [668, 89] width 709 height 46
click at [515, 88] on select "12:00 am 12:15 am 12:30 am 12:45 am 1:00 am 1:15 am 1:30 am 1:45 am 2:00 am 2:1…" at bounding box center [520, 88] width 68 height 29
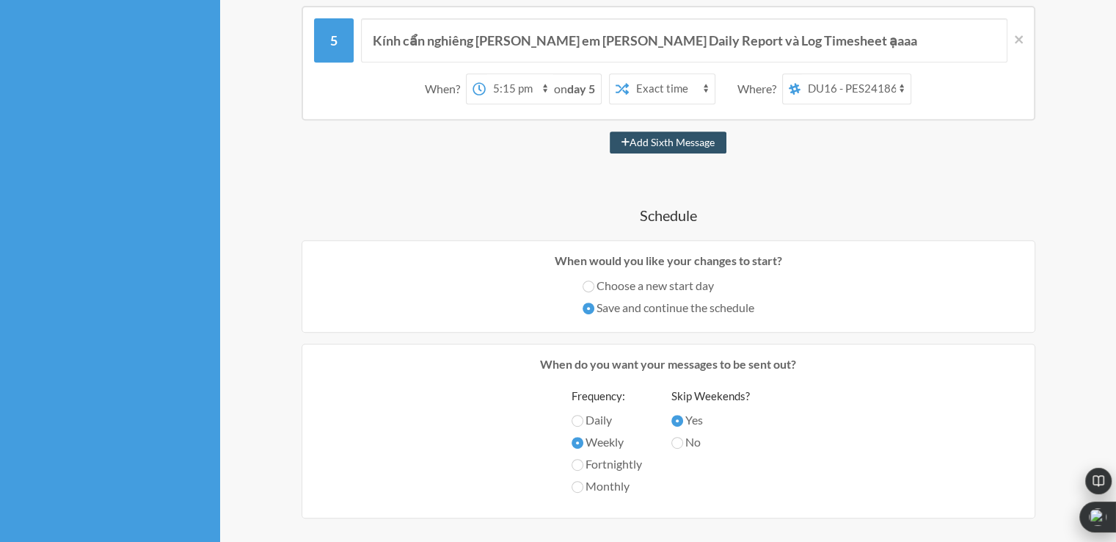
click at [918, 213] on h4 "Schedule" at bounding box center [669, 215] width 838 height 21
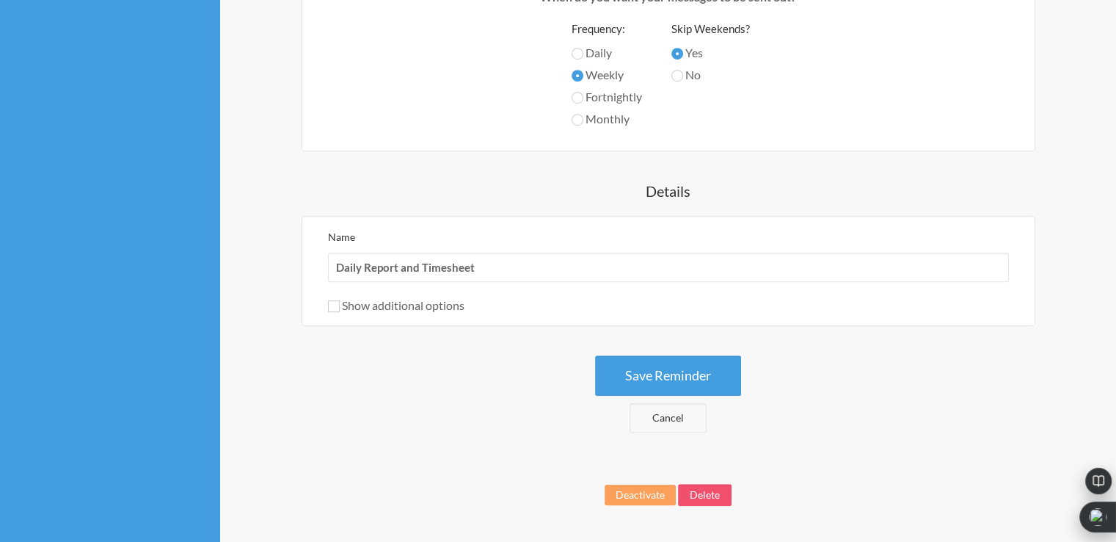
scroll to position [1067, 0]
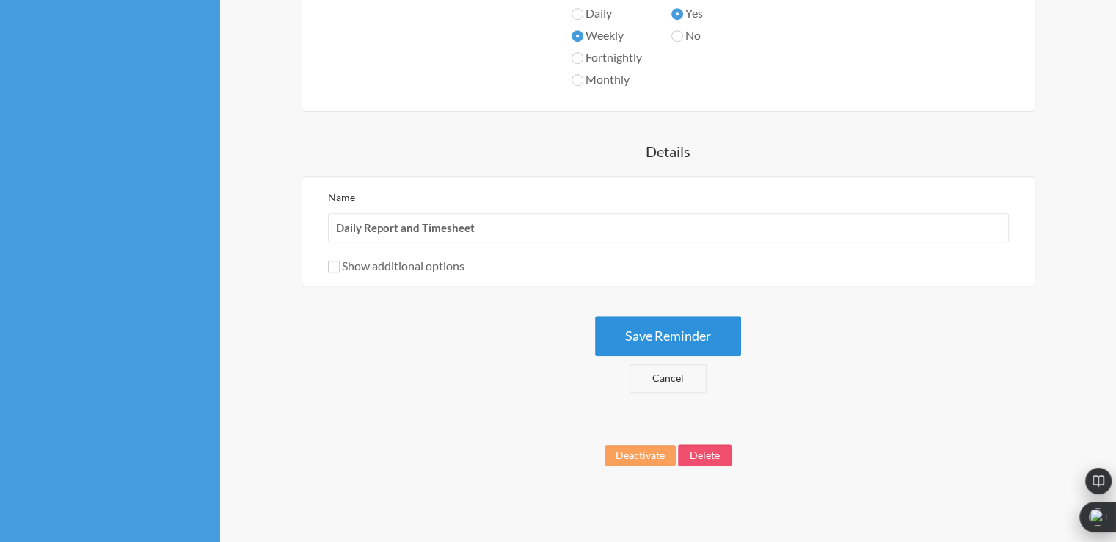
click at [716, 324] on button "Save Reminder" at bounding box center [668, 336] width 146 height 40
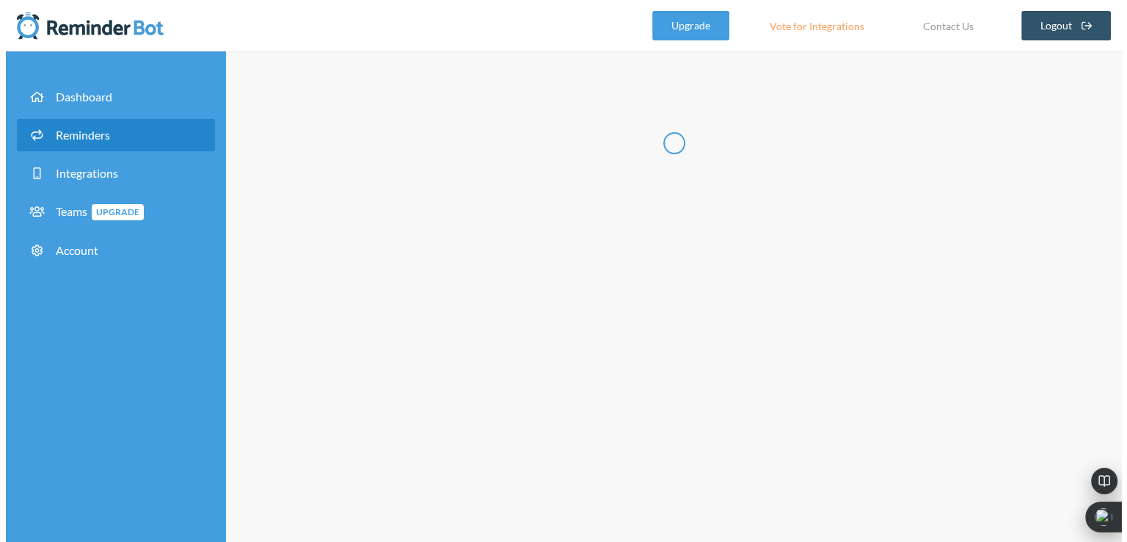
scroll to position [0, 0]
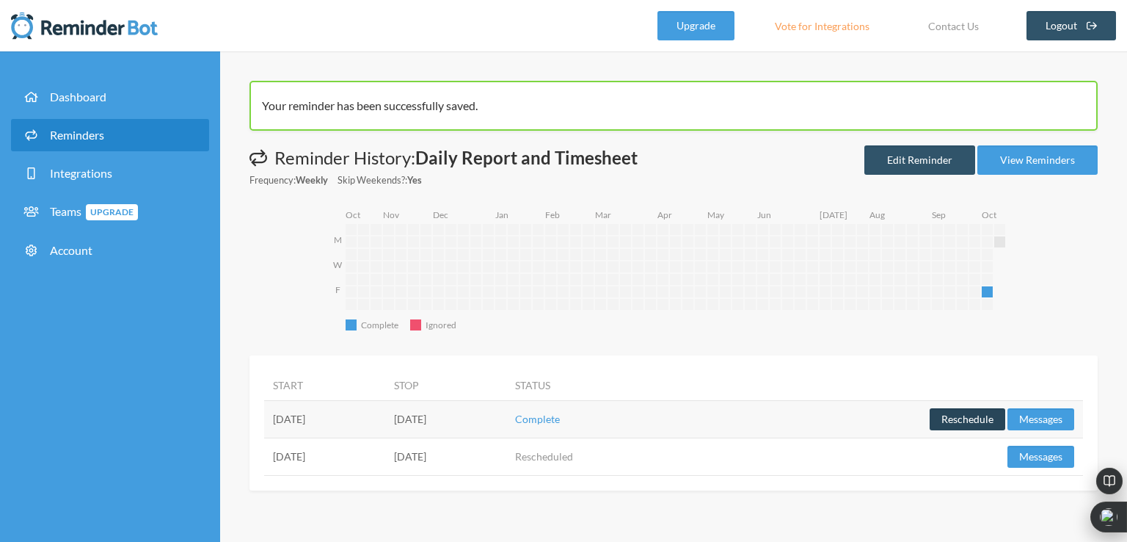
click at [975, 418] on button "Reschedule" at bounding box center [968, 419] width 76 height 22
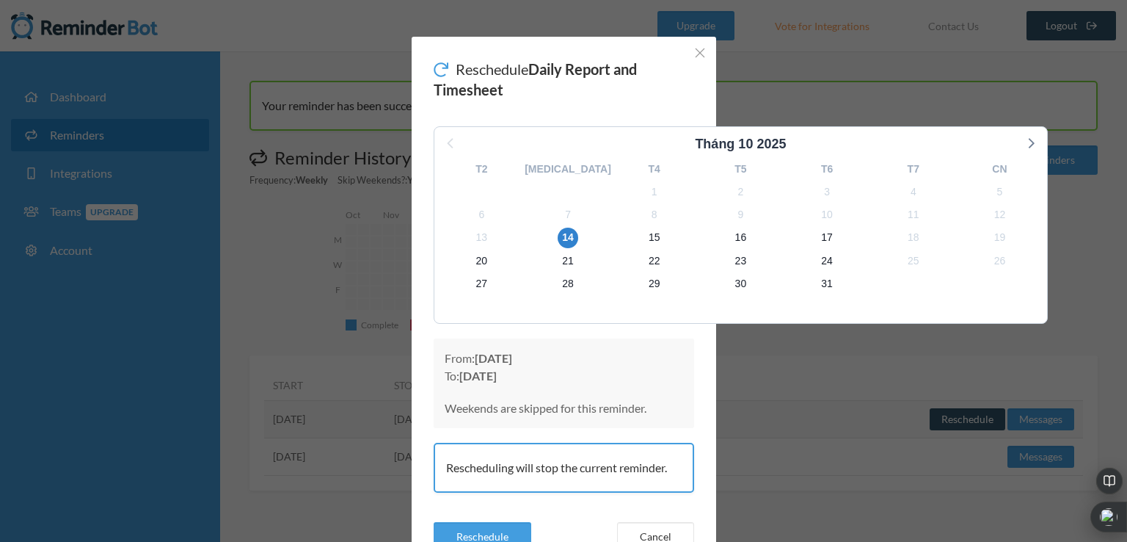
scroll to position [68, 0]
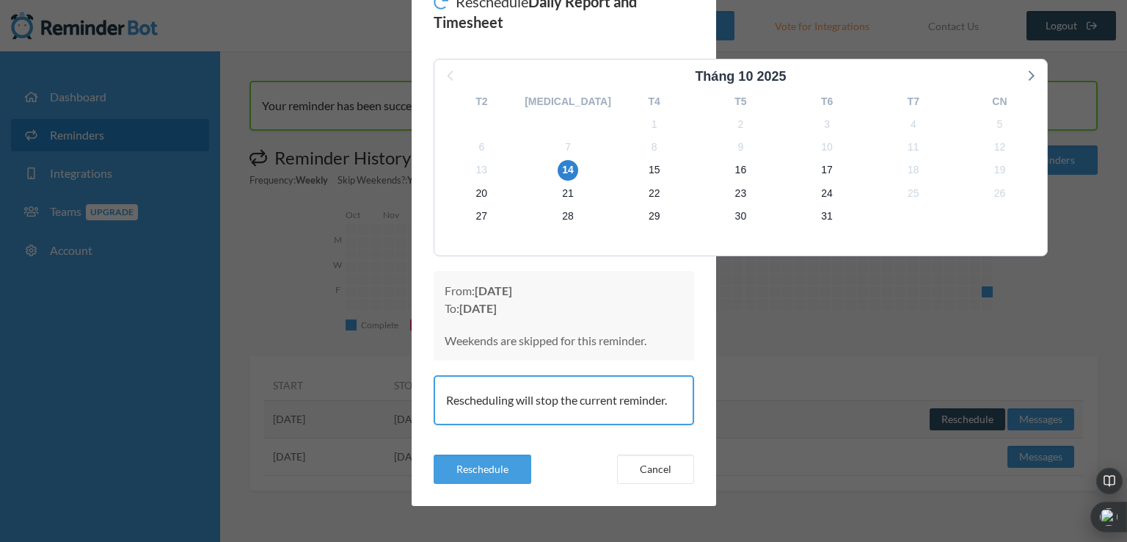
click at [731, 308] on div "Reschedule Daily Report and Timesheet Tháng 10 2025 T2 [MEDICAL_DATA] T4 T5 T6 …" at bounding box center [563, 271] width 1127 height 542
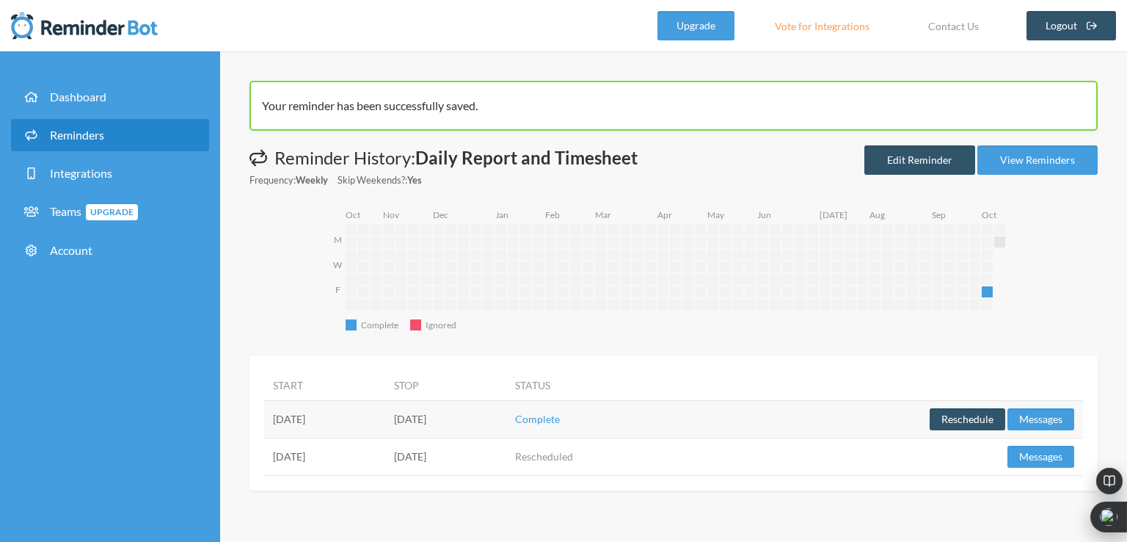
click at [385, 466] on td "[DATE]" at bounding box center [324, 455] width 121 height 37
click at [964, 413] on button "Reschedule" at bounding box center [968, 419] width 76 height 22
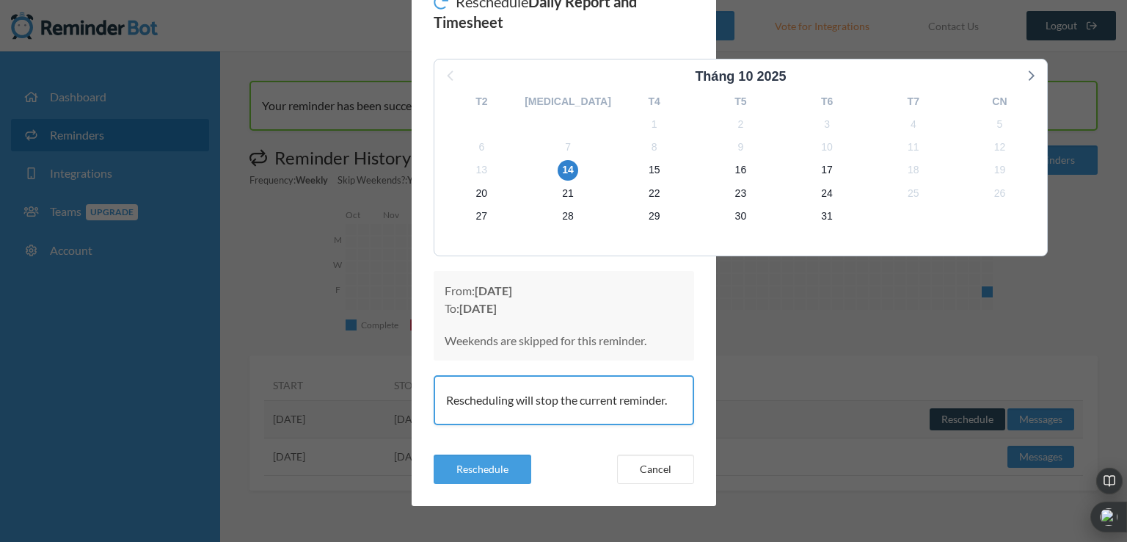
click at [497, 310] on strong "[DATE]" at bounding box center [478, 308] width 37 height 14
click at [497, 315] on strong "[DATE]" at bounding box center [478, 308] width 37 height 14
click at [794, 278] on div "Reschedule Daily Report and Timesheet Tháng 10 2025 T2 [MEDICAL_DATA] T4 T5 T6 …" at bounding box center [563, 271] width 1127 height 542
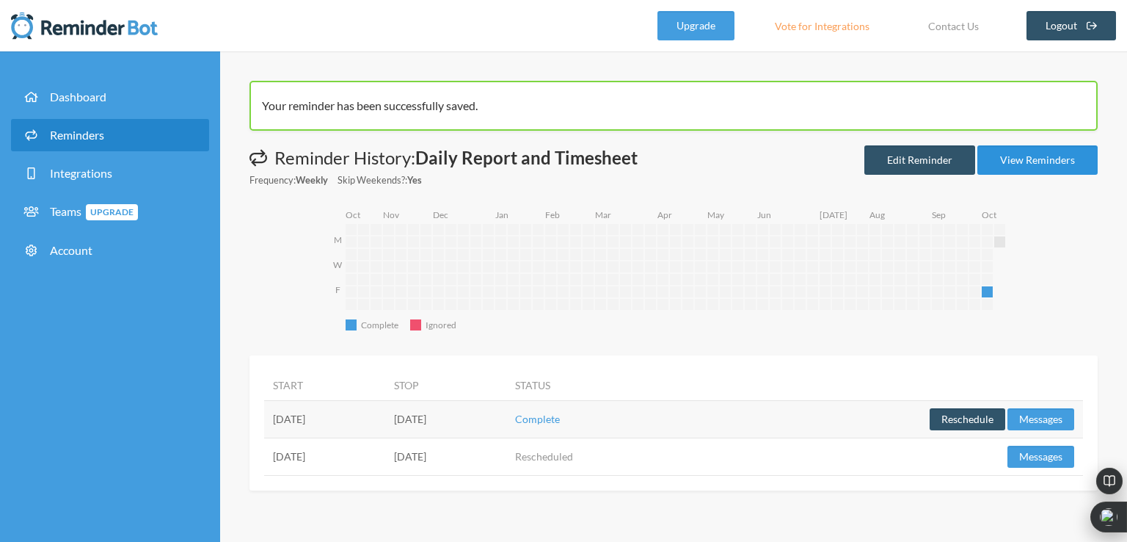
click at [1019, 153] on link "View Reminders" at bounding box center [1038, 159] width 120 height 29
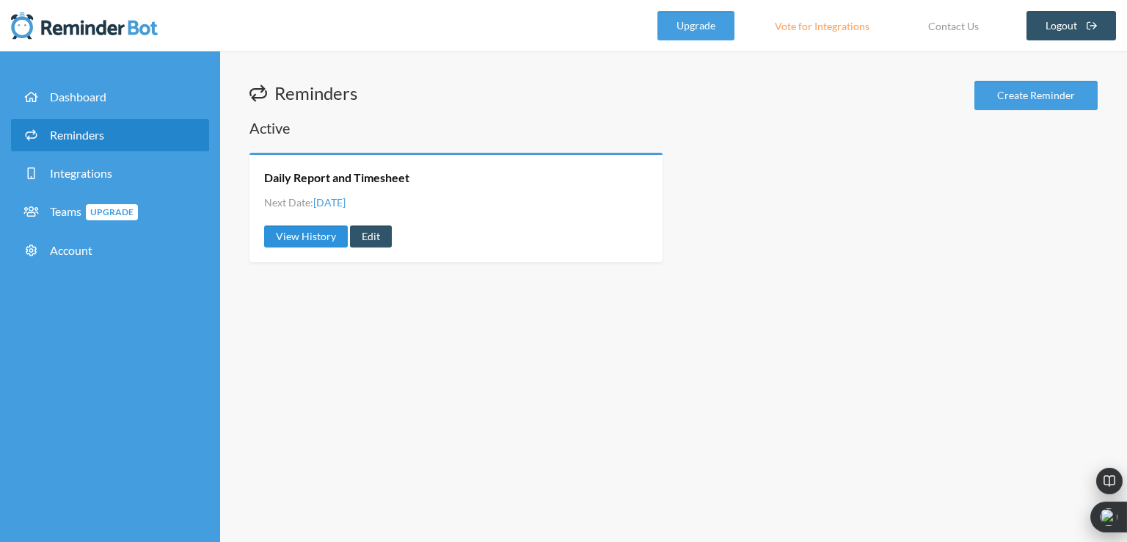
click at [317, 233] on link "View History" at bounding box center [306, 236] width 84 height 22
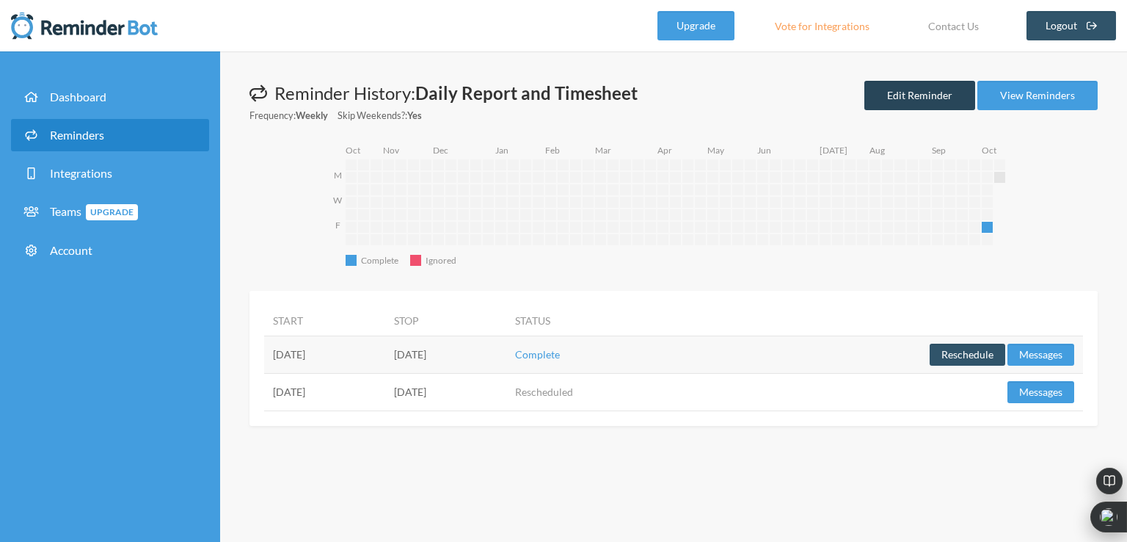
click at [937, 101] on link "Edit Reminder" at bounding box center [920, 95] width 111 height 29
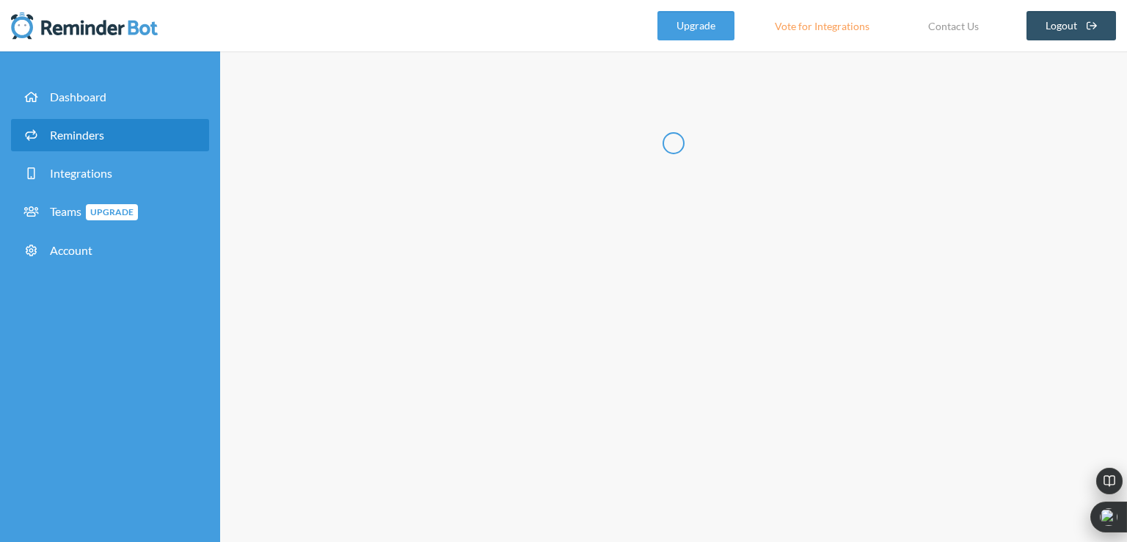
select select "17:30:00"
select select "spaces/AAAAmFzF2us"
select select "17:15:00"
select select "spaces/AAAAmFzF2us"
select select "17:15:00"
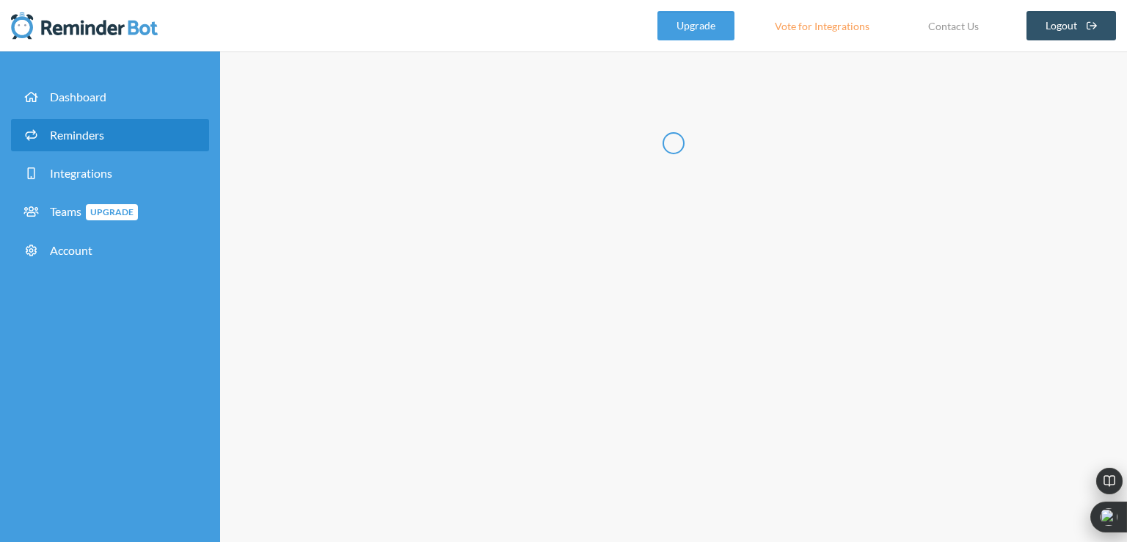
select select "spaces/AAAAmFzF2us"
select select "17:15:00"
select select "spaces/AAAAmFzF2us"
select select "17:15:00"
select select "spaces/AAAAmFzF2us"
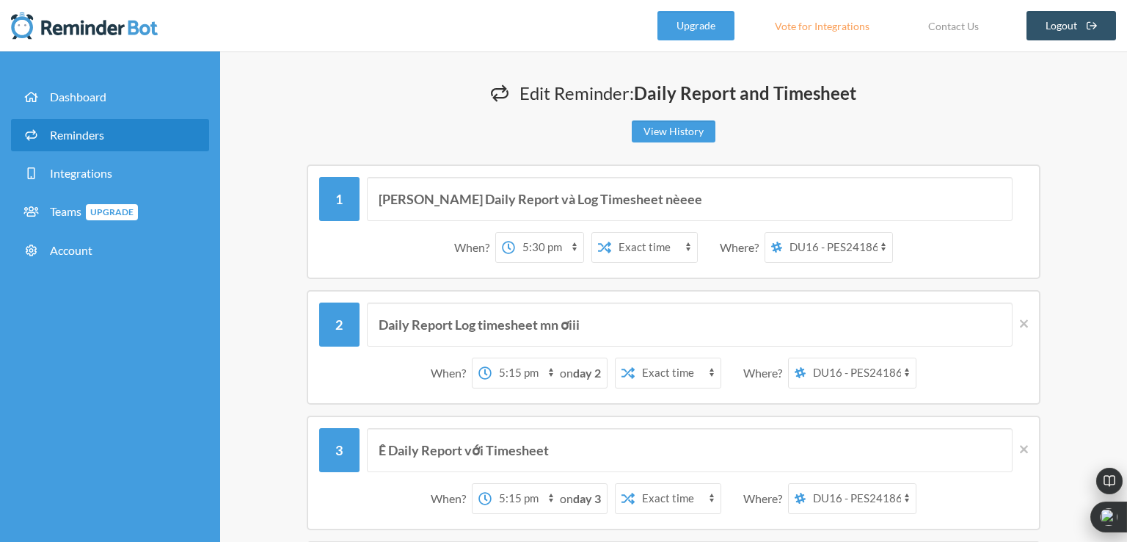
radio input "false"
radio input "true"
type input "Daily Report and Timesheet"
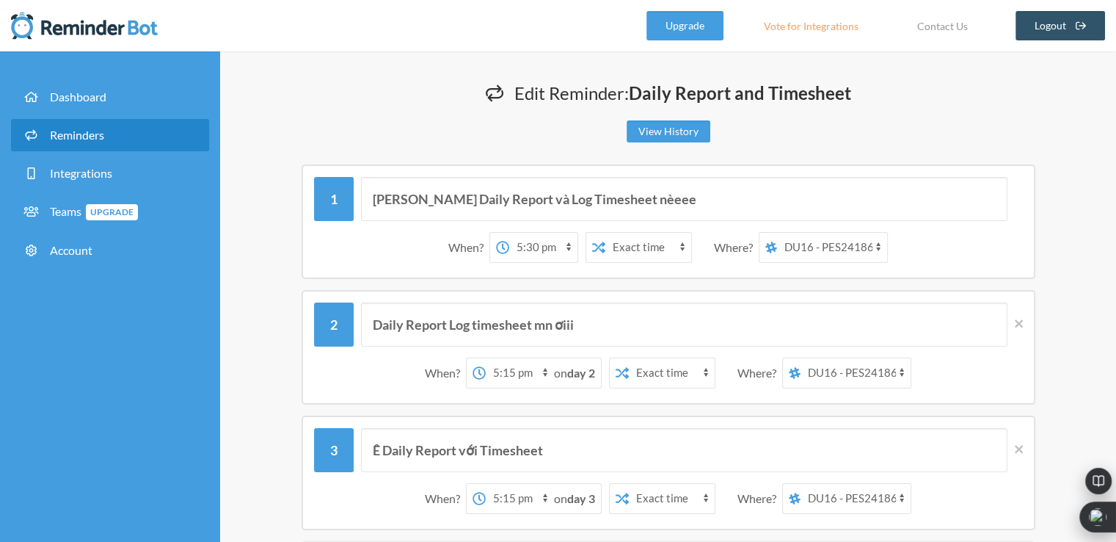
scroll to position [73, 0]
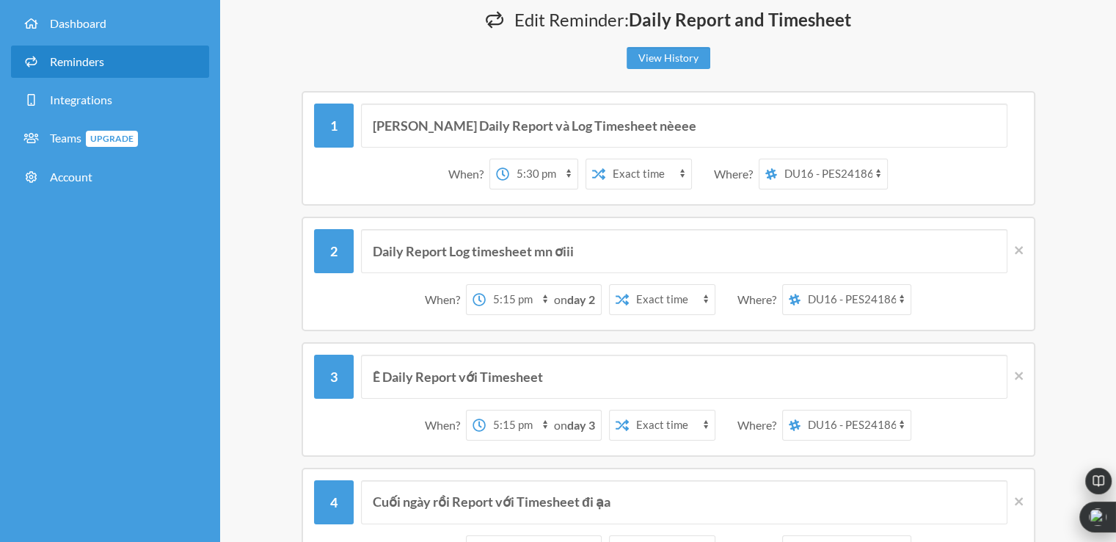
click at [666, 175] on select "Exact time Random time" at bounding box center [649, 173] width 86 height 29
click at [668, 172] on select "Exact time Random time" at bounding box center [649, 173] width 86 height 29
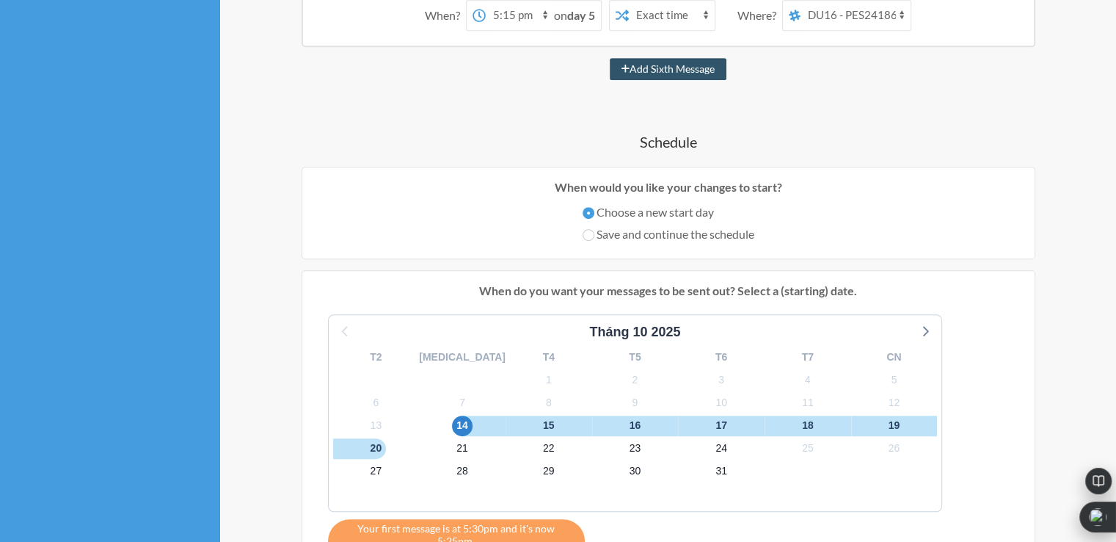
scroll to position [807, 0]
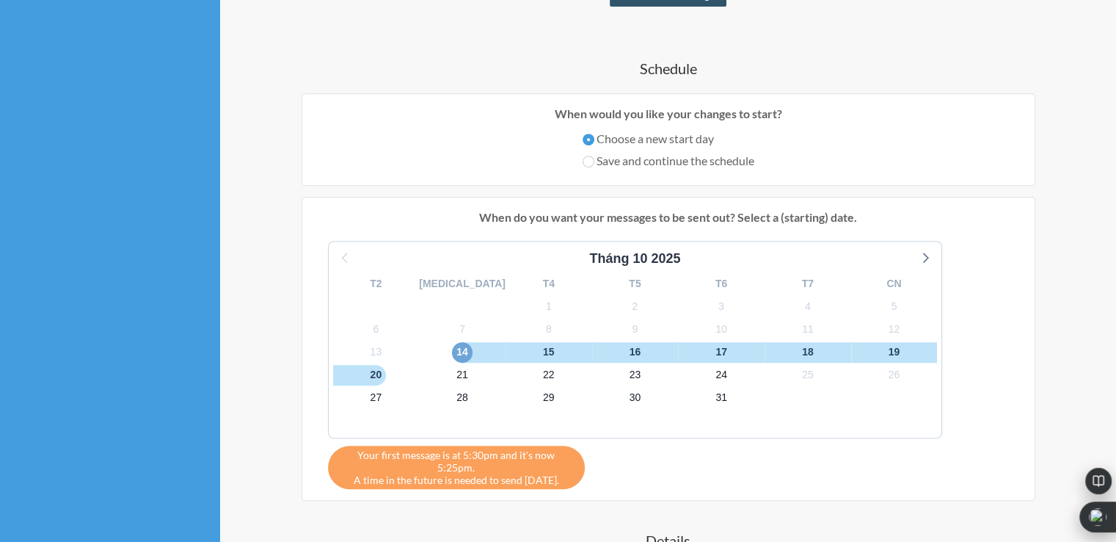
click at [452, 348] on span "14" at bounding box center [462, 352] width 21 height 21
click at [711, 396] on span "31" at bounding box center [721, 398] width 21 height 21
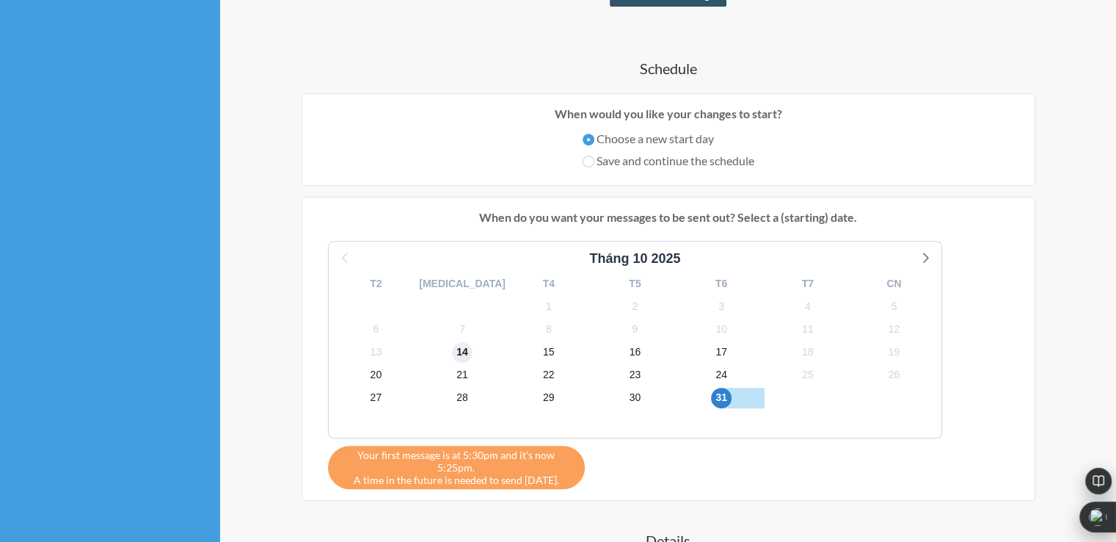
click at [452, 347] on span "14" at bounding box center [462, 352] width 21 height 21
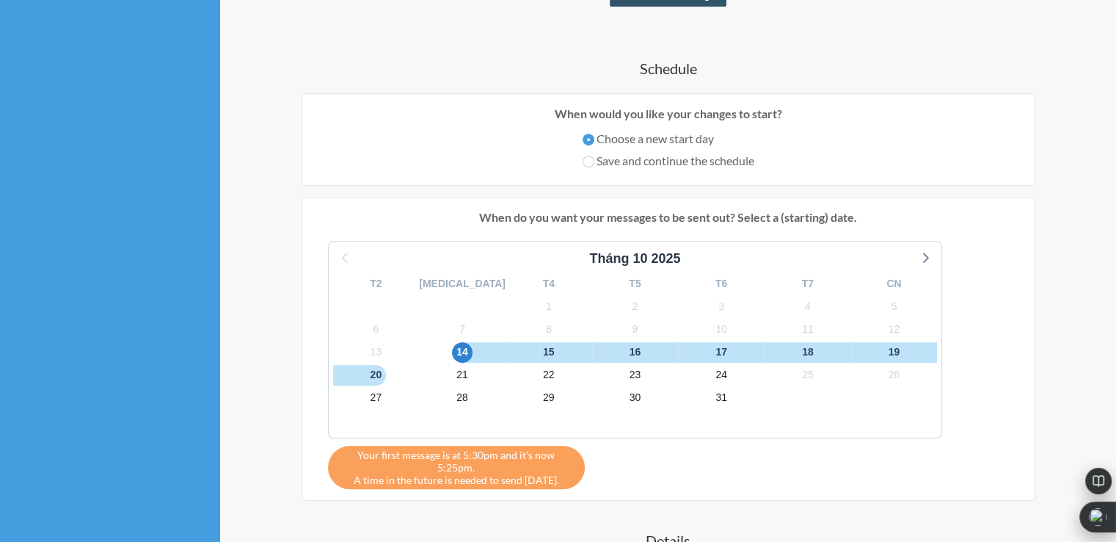
click at [419, 341] on div "14" at bounding box center [462, 352] width 87 height 23
click at [452, 347] on span "14" at bounding box center [462, 352] width 21 height 21
click at [915, 256] on icon at bounding box center [924, 256] width 19 height 19
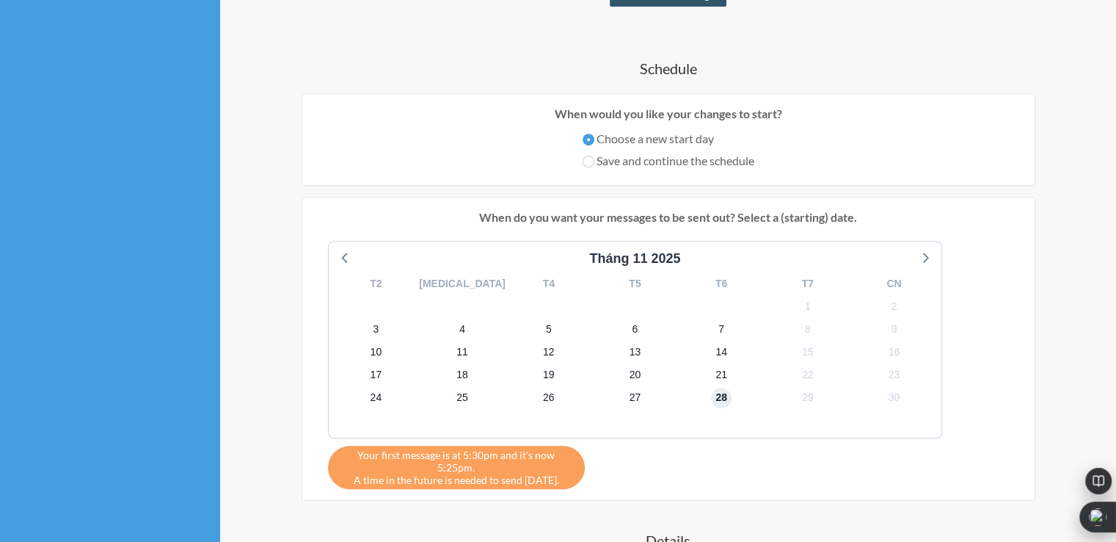
click at [711, 396] on span "28" at bounding box center [721, 398] width 21 height 21
click at [343, 253] on icon at bounding box center [344, 258] width 6 height 10
click at [452, 342] on span "14" at bounding box center [462, 352] width 21 height 21
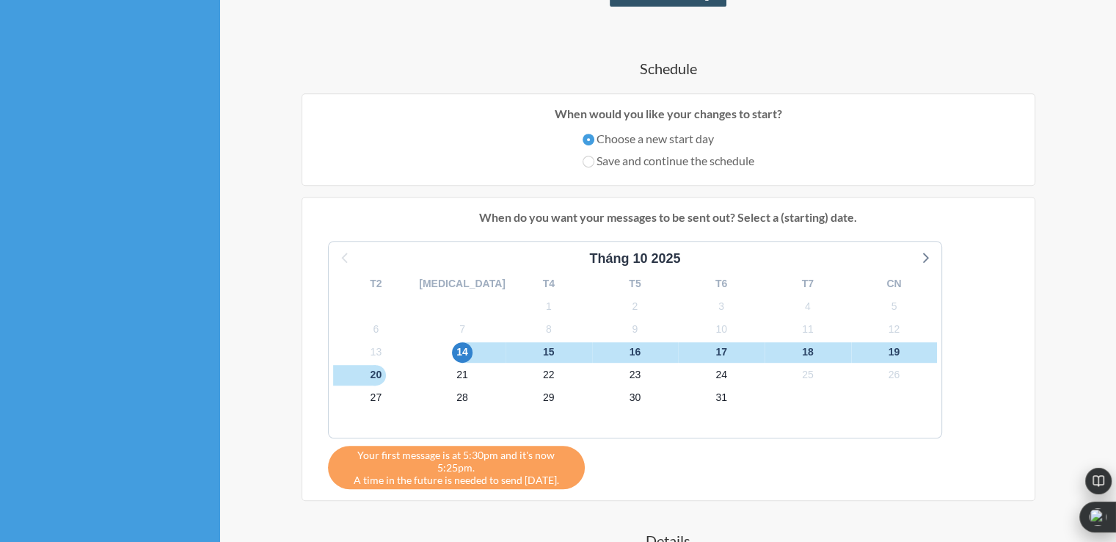
click at [653, 266] on label "Daily" at bounding box center [649, 273] width 70 height 18
click at [626, 268] on input "Daily" at bounding box center [620, 274] width 12 height 12
radio input "true"
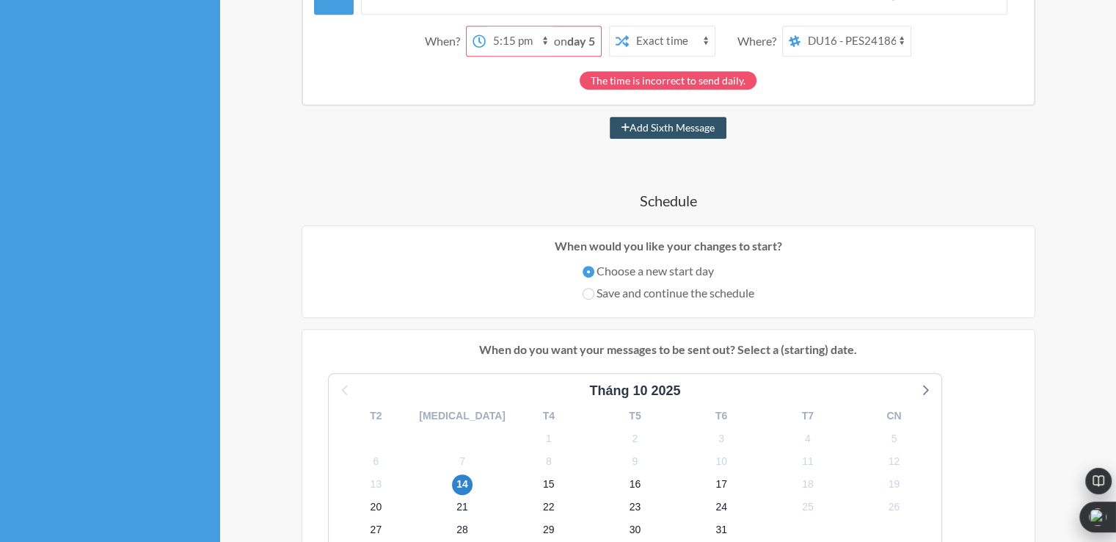
click at [638, 422] on label "Weekly" at bounding box center [649, 427] width 70 height 18
click at [626, 422] on input "Weekly" at bounding box center [620, 428] width 12 height 12
radio input "true"
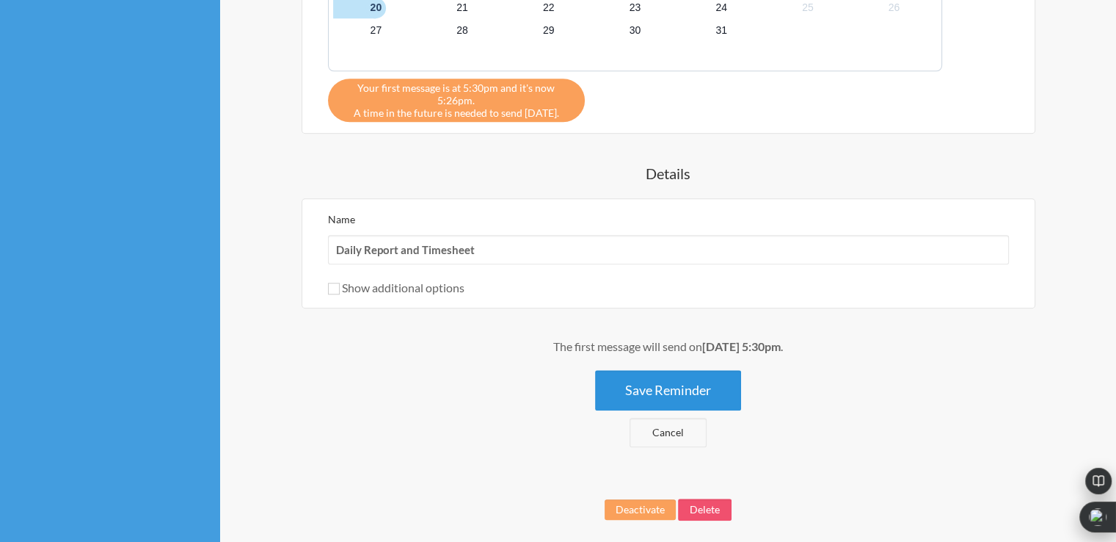
scroll to position [1028, 0]
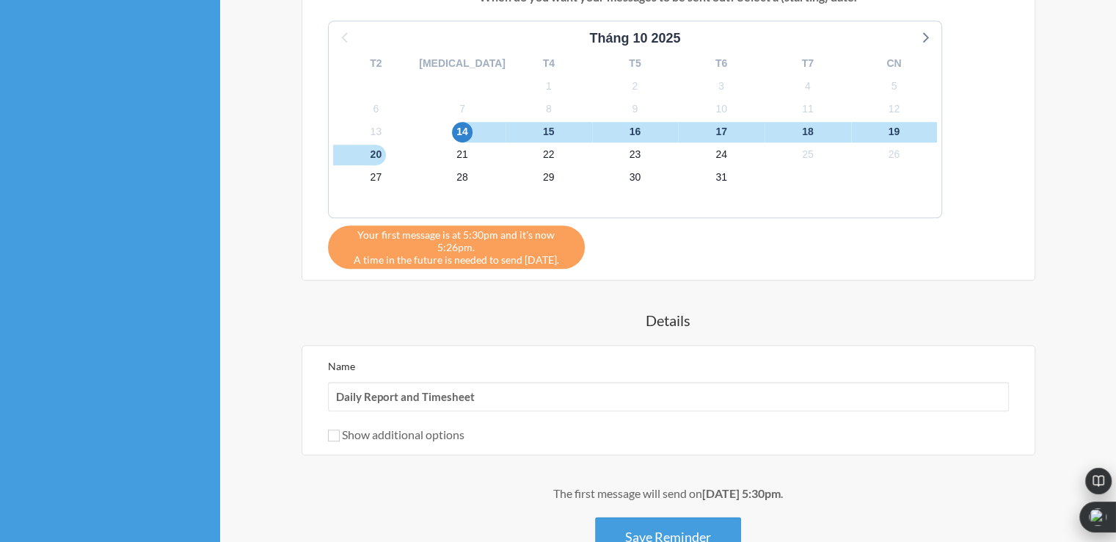
click at [355, 120] on div "13" at bounding box center [376, 131] width 87 height 23
click at [366, 124] on span "13" at bounding box center [376, 132] width 21 height 21
click at [366, 129] on span "13" at bounding box center [376, 132] width 21 height 21
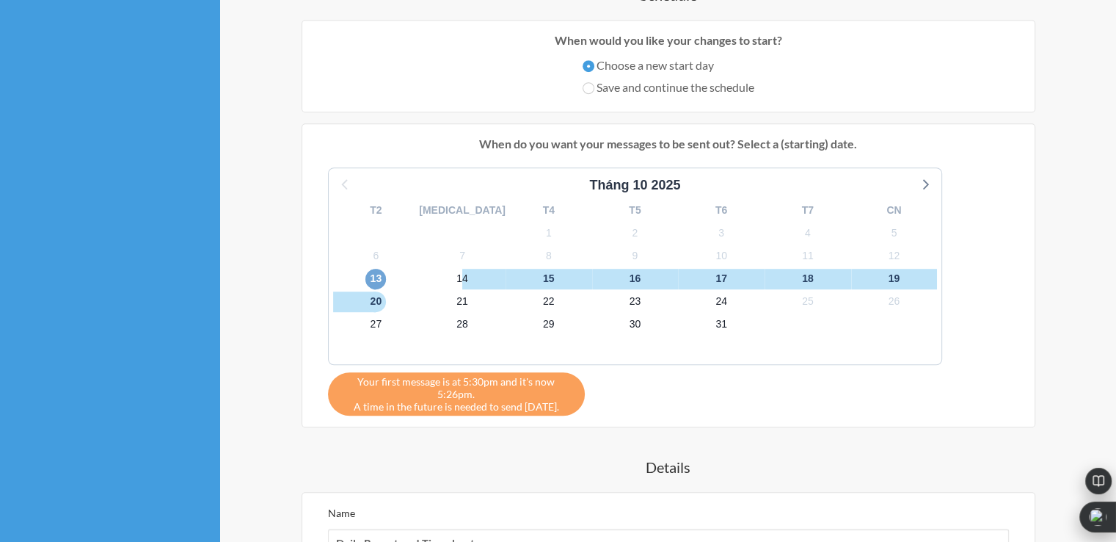
click at [366, 274] on span "13" at bounding box center [376, 279] width 21 height 21
click at [366, 291] on span "20" at bounding box center [376, 301] width 21 height 21
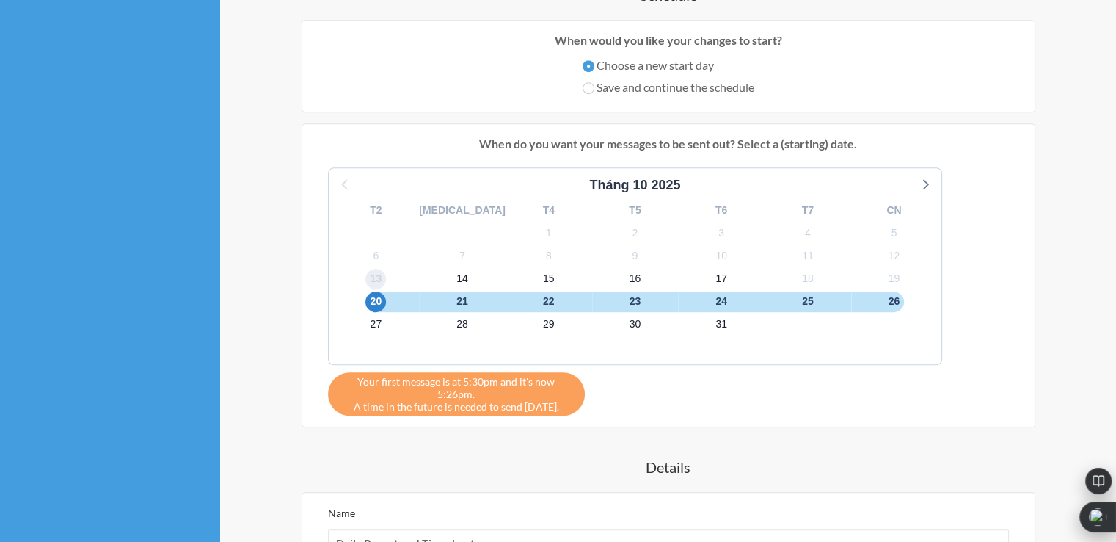
click at [366, 274] on span "13" at bounding box center [376, 279] width 21 height 21
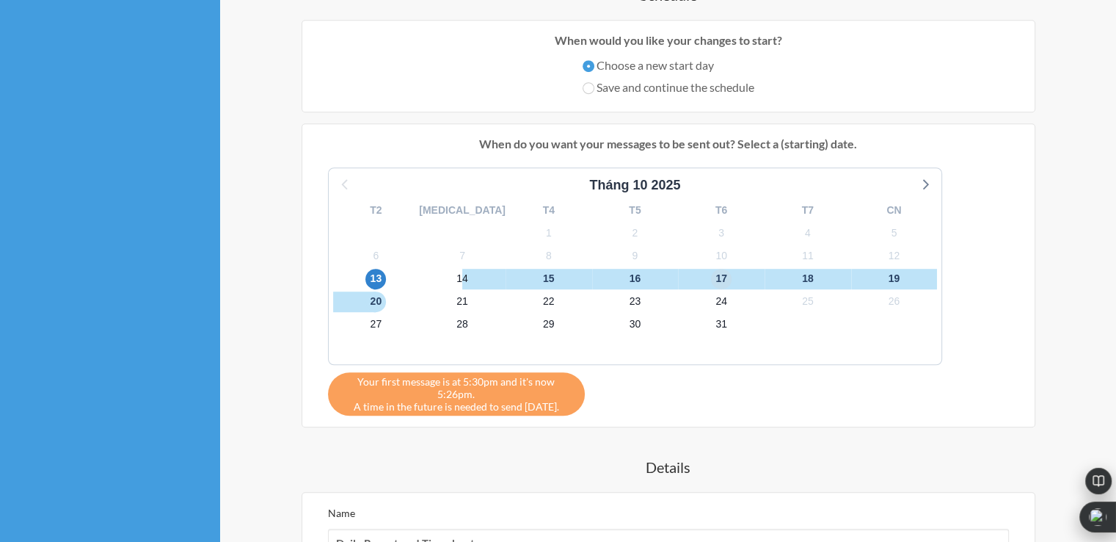
click at [711, 275] on span "17" at bounding box center [721, 279] width 21 height 21
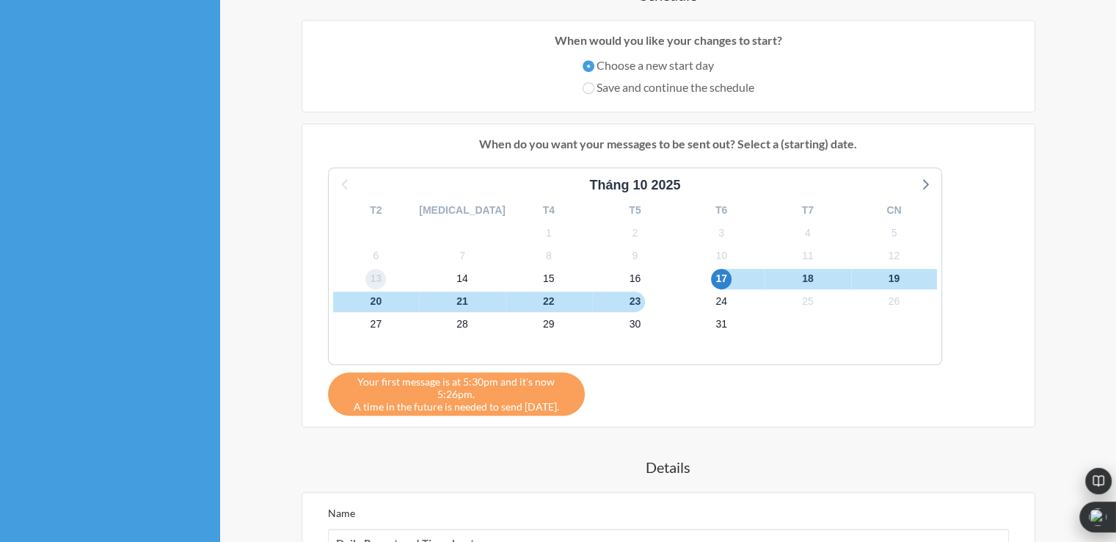
click at [366, 274] on span "13" at bounding box center [376, 279] width 21 height 21
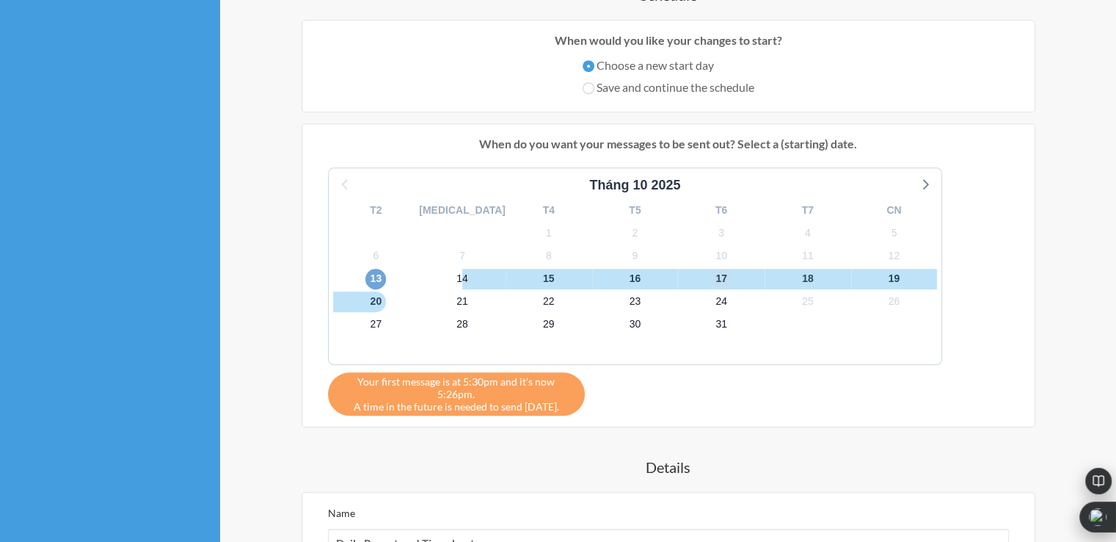
drag, startPoint x: 349, startPoint y: 274, endPoint x: 493, endPoint y: 268, distance: 144.0
click at [493, 268] on div "T2 [MEDICAL_DATA] T4 T5 T6 T7 CN 29 30 1 2 3 4 5 6 7 8 9 10 11 12 13 14 15 16 1…" at bounding box center [636, 279] width 614 height 169
click at [711, 270] on span "17" at bounding box center [721, 279] width 21 height 21
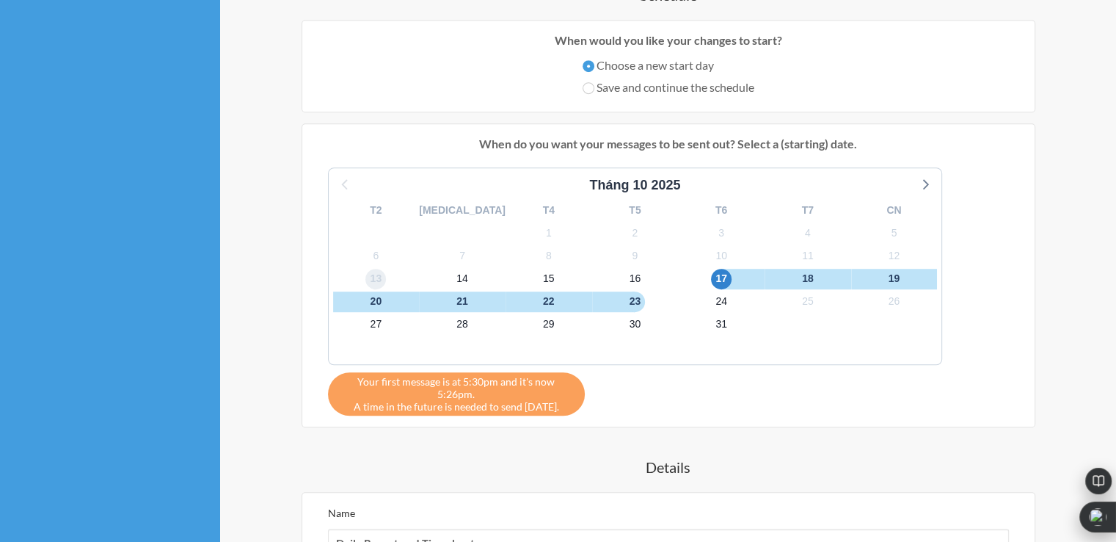
click at [366, 274] on span "13" at bounding box center [376, 279] width 21 height 21
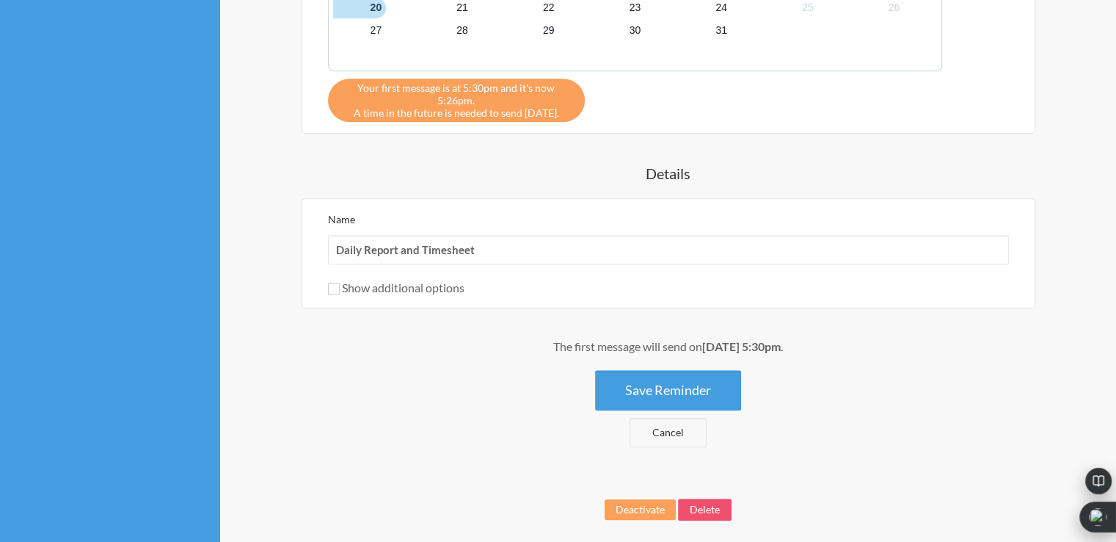
scroll to position [1216, 0]
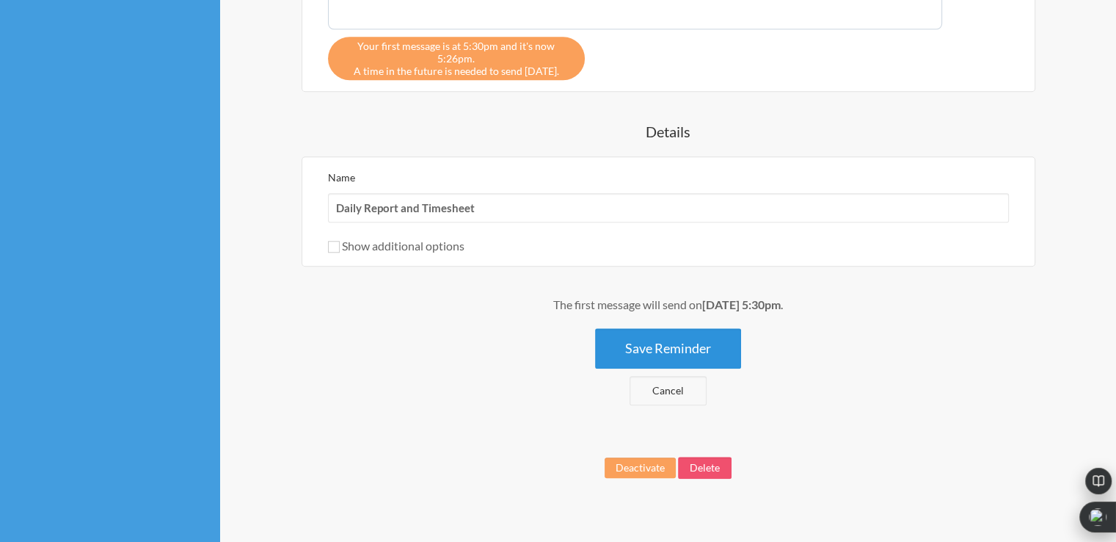
click at [658, 335] on button "Save Reminder" at bounding box center [668, 348] width 146 height 40
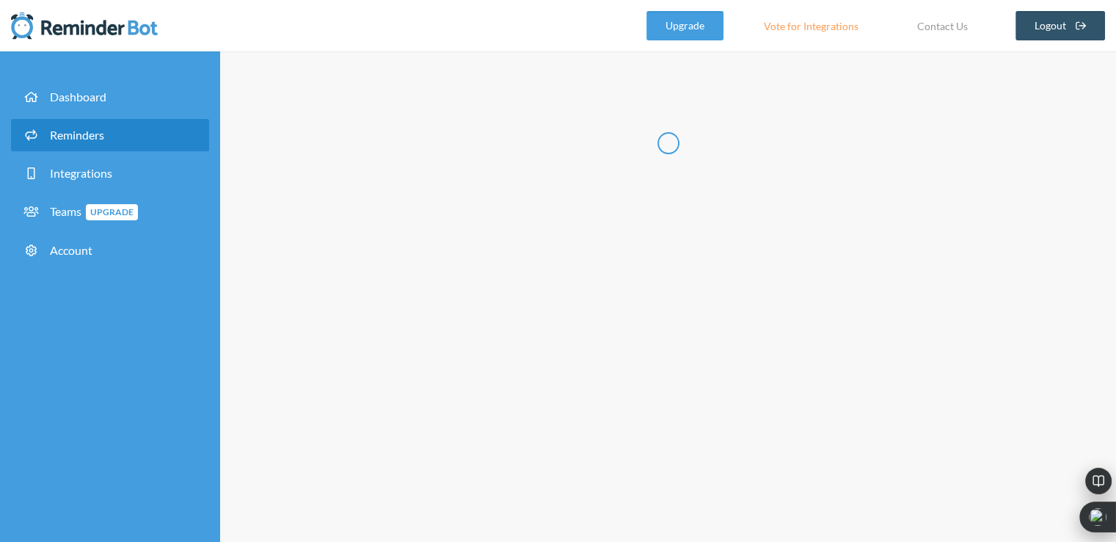
scroll to position [0, 0]
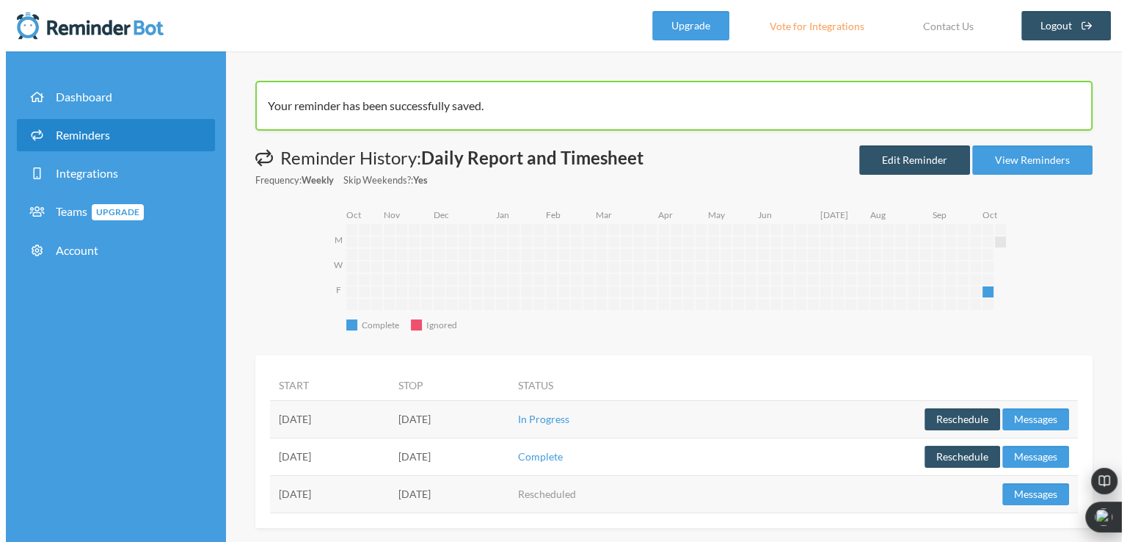
scroll to position [12, 0]
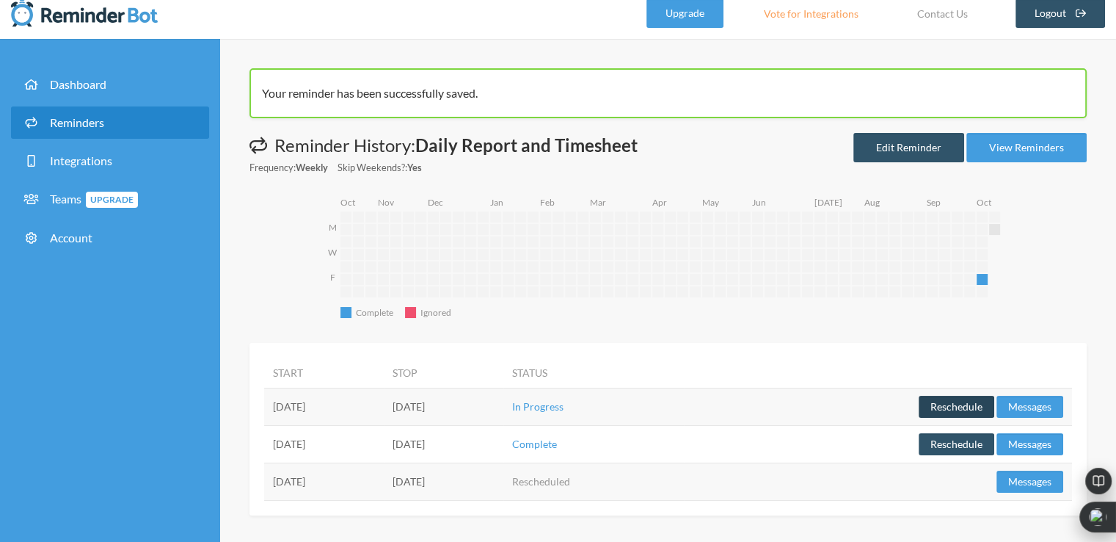
click at [967, 415] on button "Reschedule" at bounding box center [957, 407] width 76 height 22
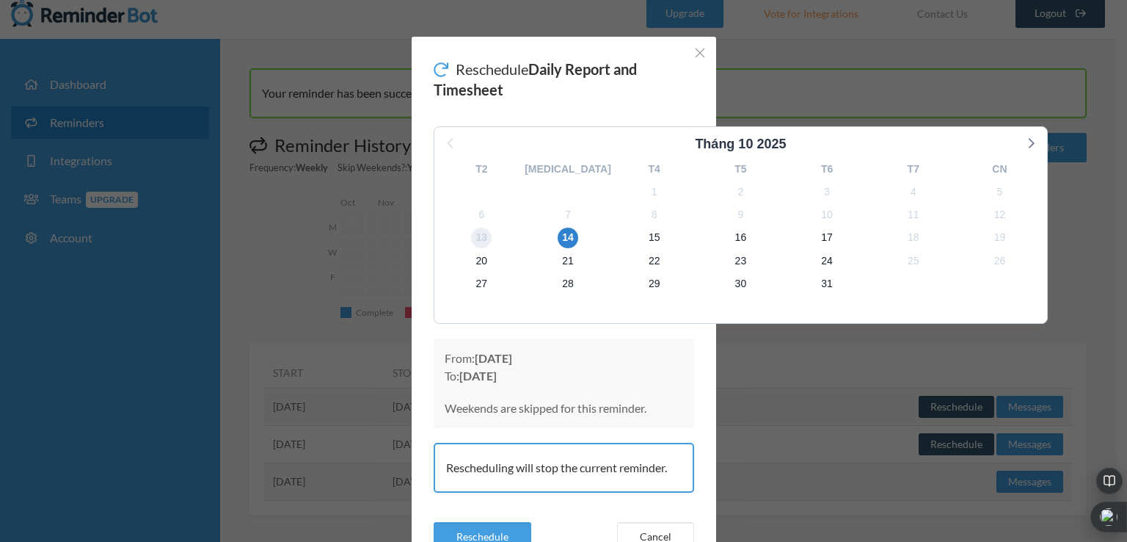
click at [471, 233] on span "13" at bounding box center [481, 238] width 21 height 21
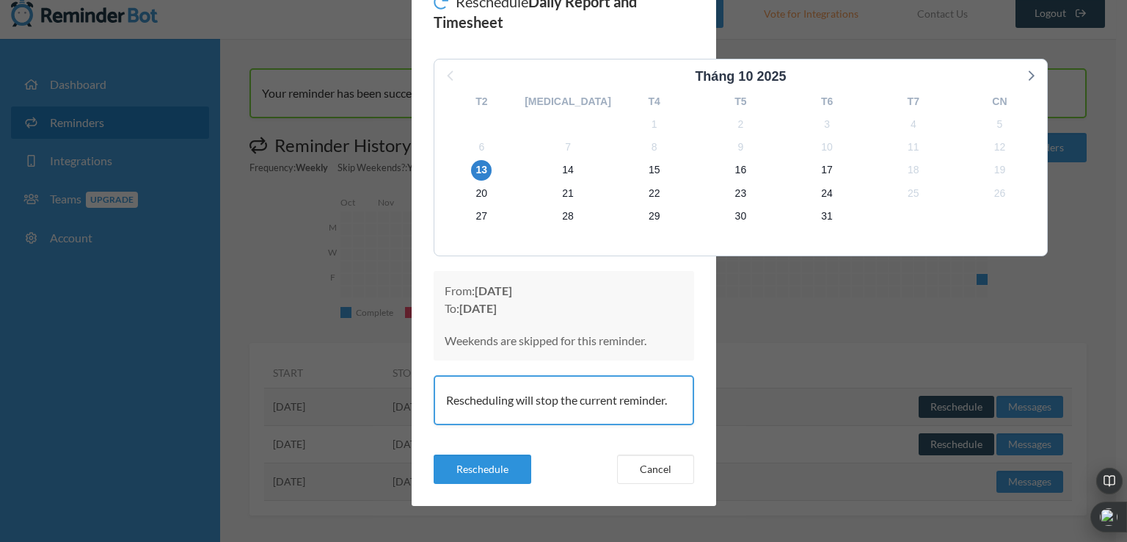
click at [487, 468] on button "Reschedule" at bounding box center [483, 468] width 98 height 29
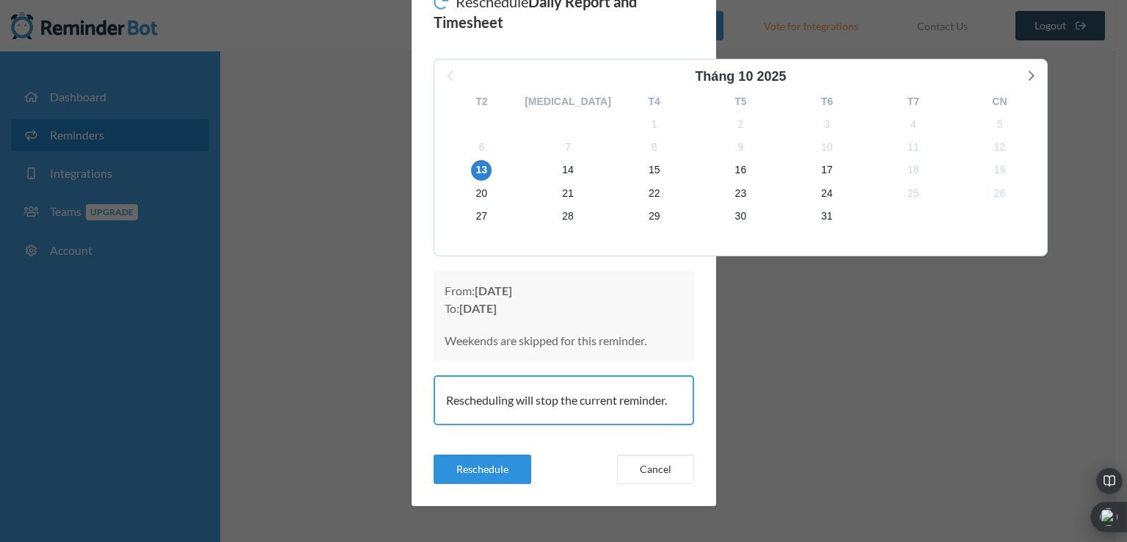
scroll to position [0, 0]
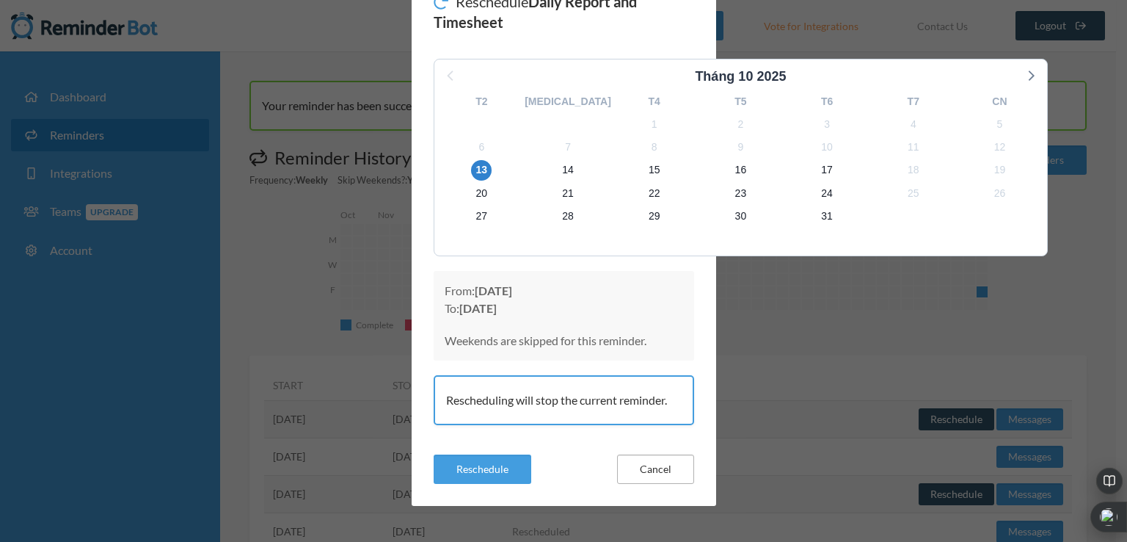
click at [661, 462] on button "Cancel" at bounding box center [655, 468] width 77 height 29
click at [509, 468] on button "Reschedule" at bounding box center [483, 468] width 98 height 29
click at [658, 474] on button "Cancel" at bounding box center [655, 468] width 77 height 29
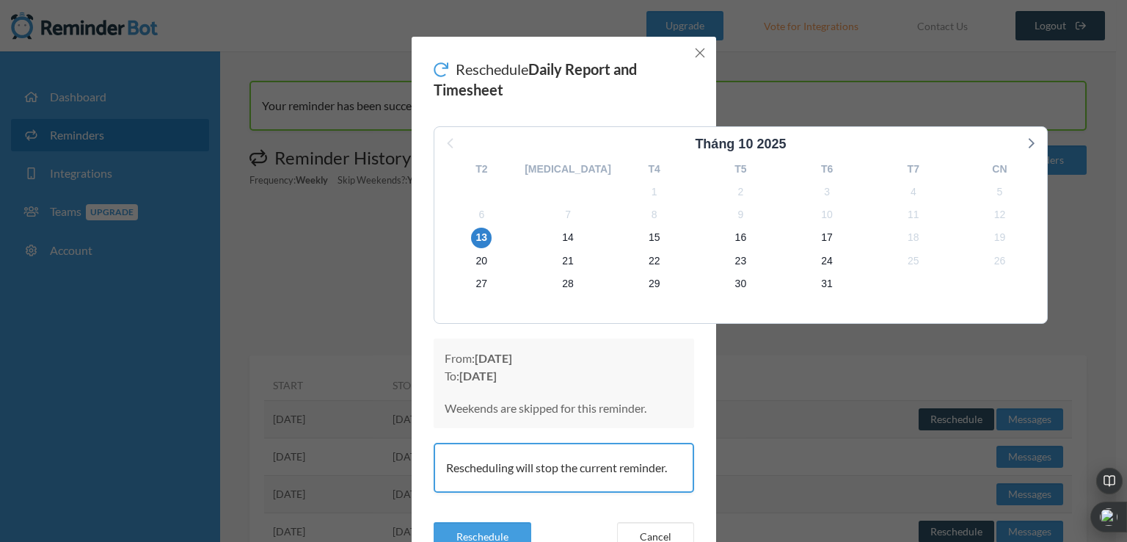
click at [695, 57] on icon "Close" at bounding box center [700, 53] width 10 height 10
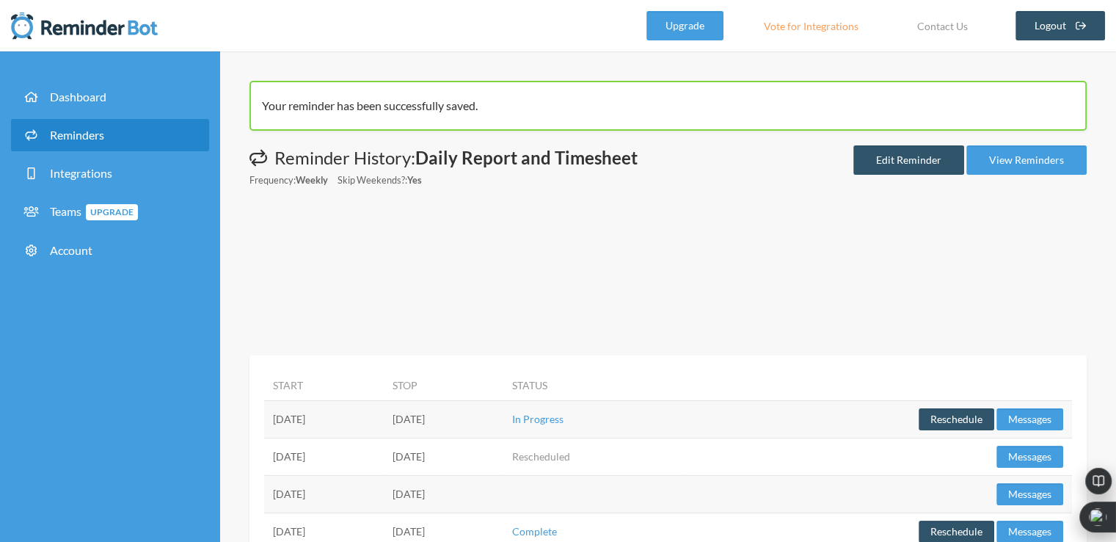
scroll to position [73, 0]
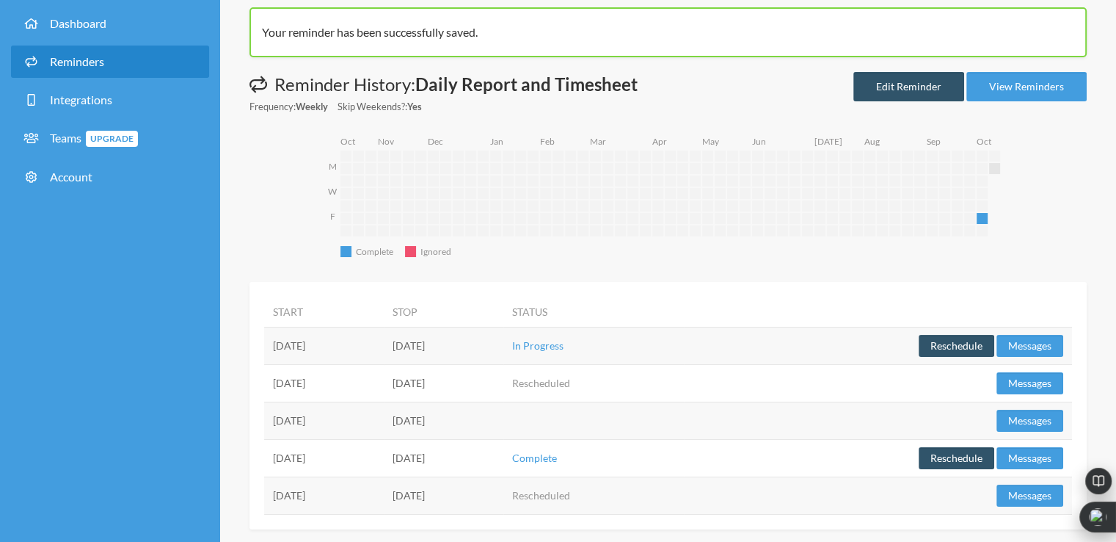
click at [661, 245] on icon "Complete Complete Ignored Ignored M W F [DATE] [DATE] [DATE] [DATE] [DATE] [DAT…" at bounding box center [675, 201] width 697 height 134
click at [1007, 96] on link "View Reminders" at bounding box center [1027, 86] width 120 height 29
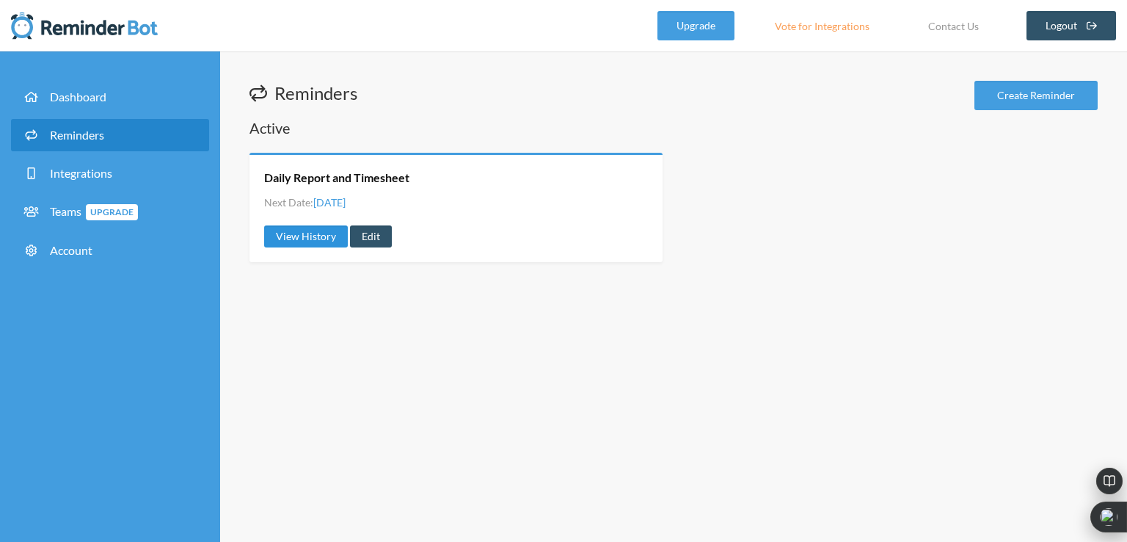
click at [302, 241] on link "View History" at bounding box center [306, 236] width 84 height 22
